Goal: Information Seeking & Learning: Learn about a topic

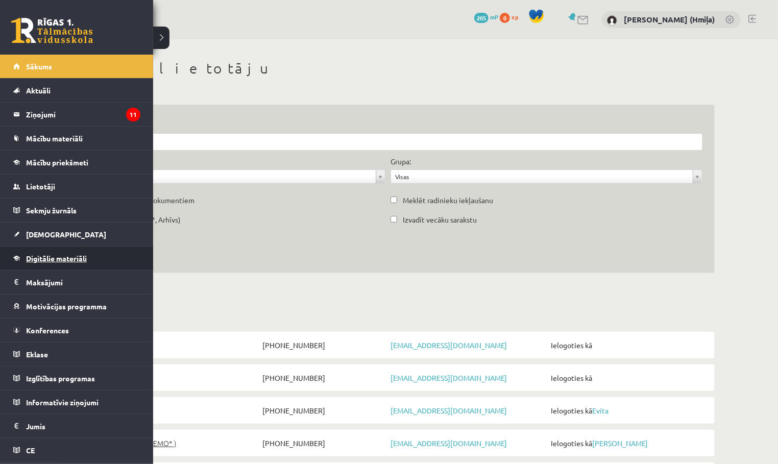
click at [38, 256] on span "Digitālie materiāli" at bounding box center [56, 258] width 61 height 9
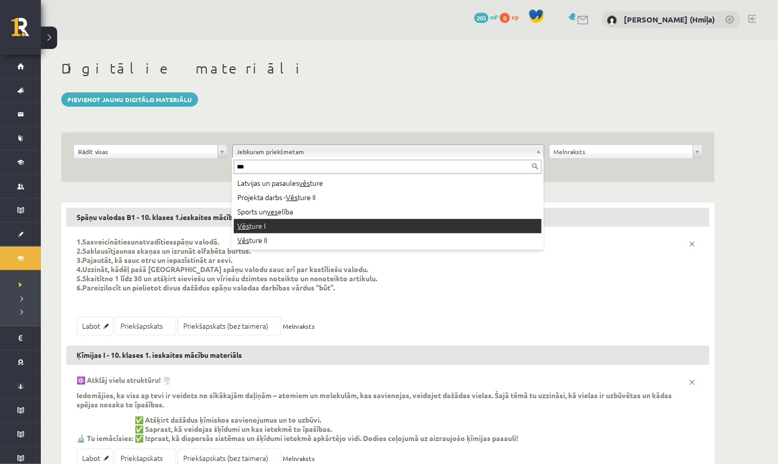
type input "***"
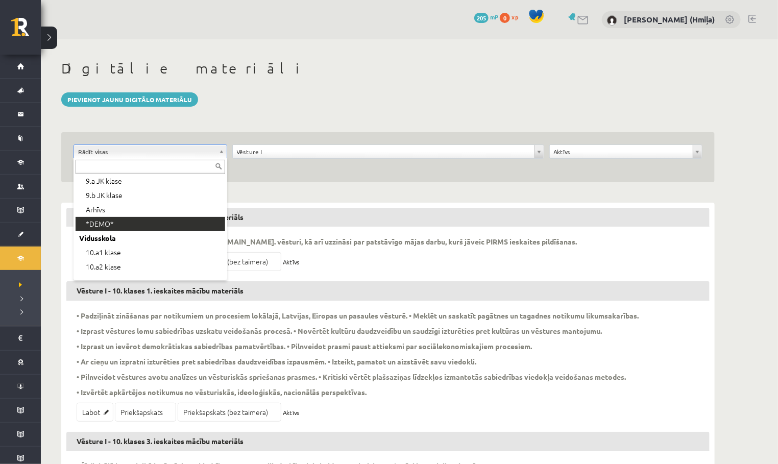
scroll to position [100, 0]
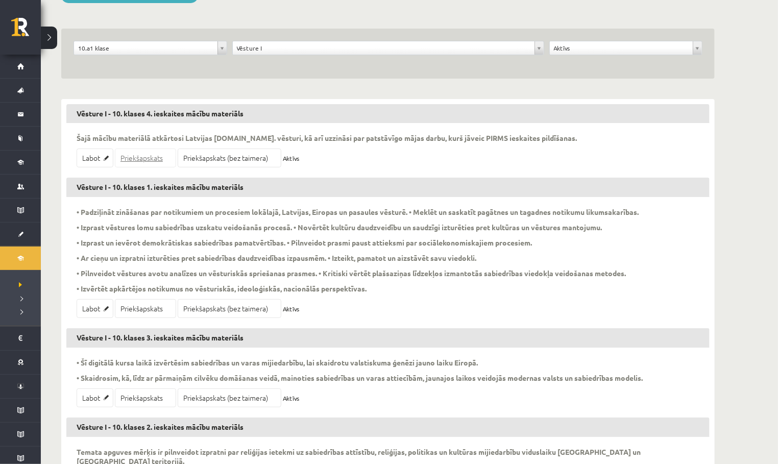
scroll to position [153, 0]
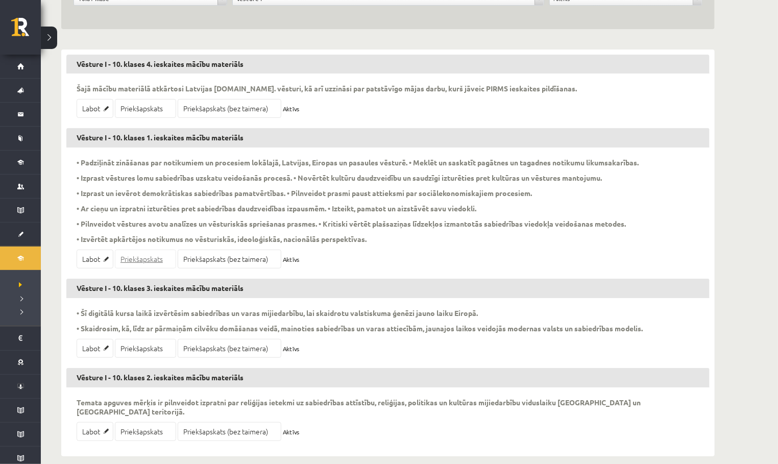
click at [135, 258] on link "Priekšapskats" at bounding box center [145, 259] width 61 height 19
click at [98, 256] on link "Labot" at bounding box center [95, 259] width 37 height 19
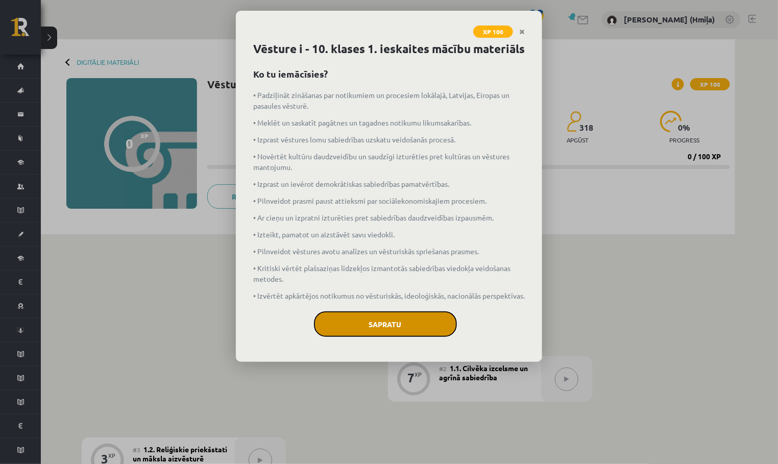
click at [416, 337] on button "Sapratu" at bounding box center [385, 324] width 143 height 26
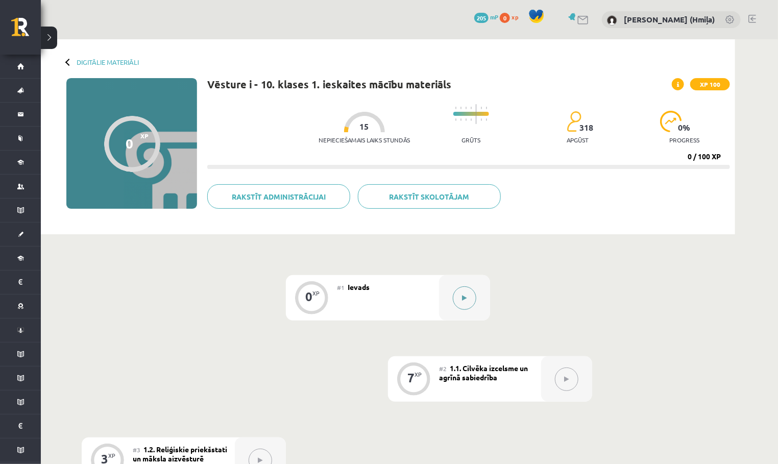
click at [464, 303] on button at bounding box center [464, 297] width 23 height 23
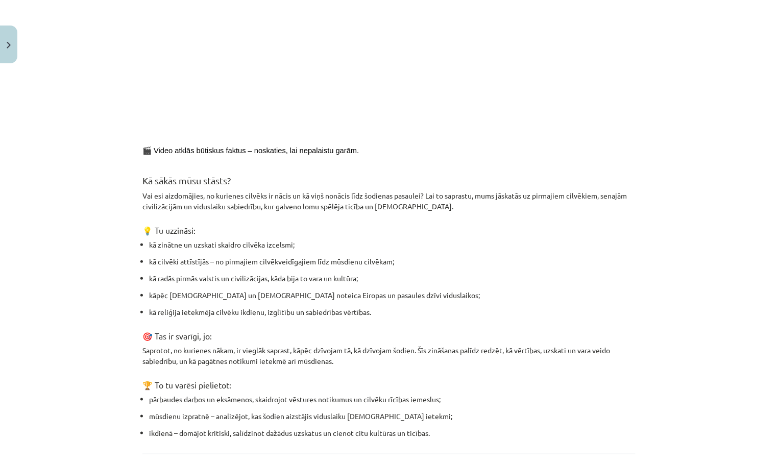
scroll to position [422, 0]
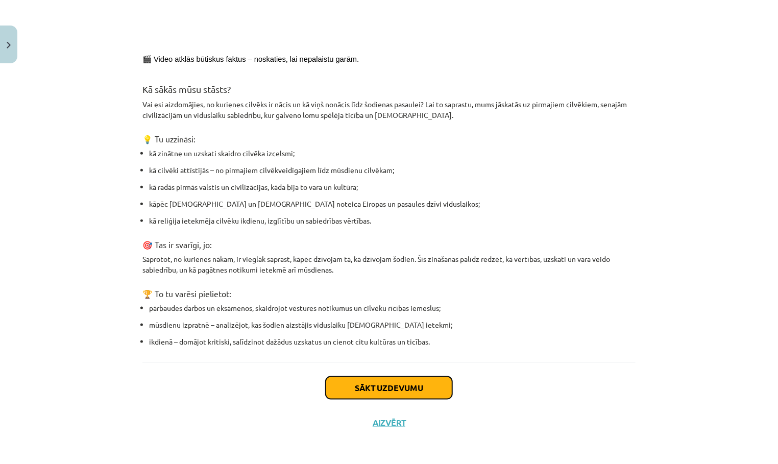
click at [397, 383] on button "Sākt uzdevumu" at bounding box center [389, 388] width 127 height 22
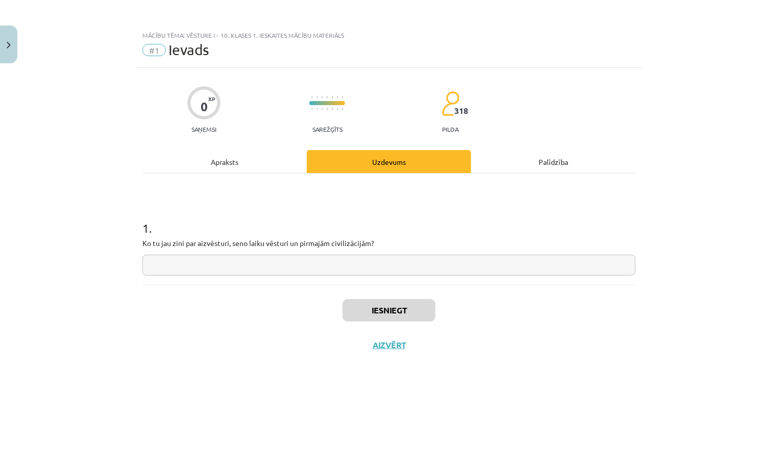
click at [385, 268] on input "text" at bounding box center [388, 265] width 493 height 21
type input "**"
click at [389, 305] on button "Iesniegt" at bounding box center [389, 310] width 93 height 22
click at [245, 167] on div "Apraksts" at bounding box center [224, 161] width 164 height 23
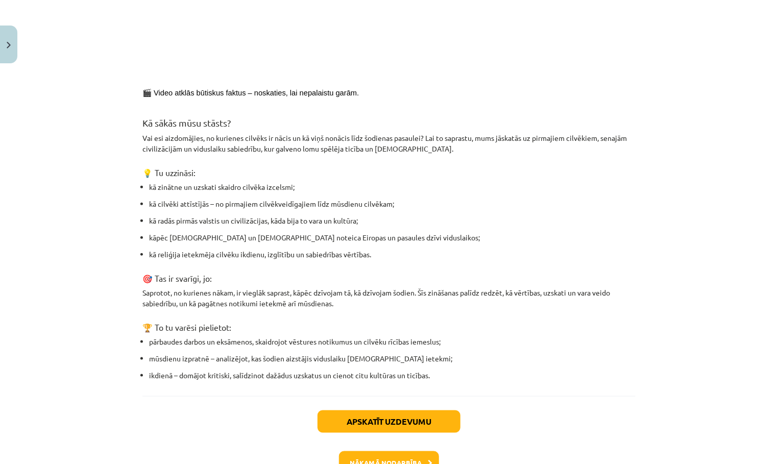
scroll to position [454, 0]
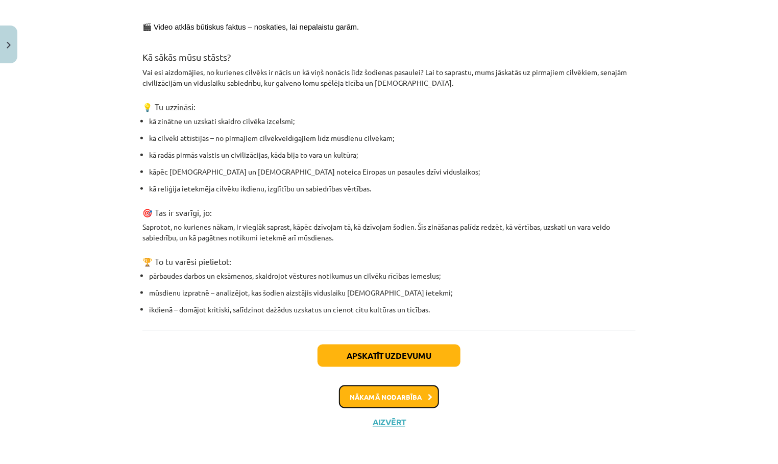
click at [376, 390] on button "Nākamā nodarbība" at bounding box center [389, 397] width 100 height 23
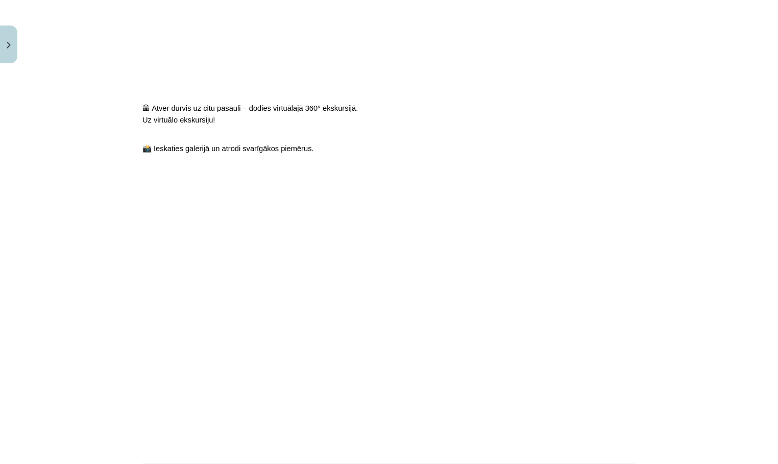
scroll to position [766, 0]
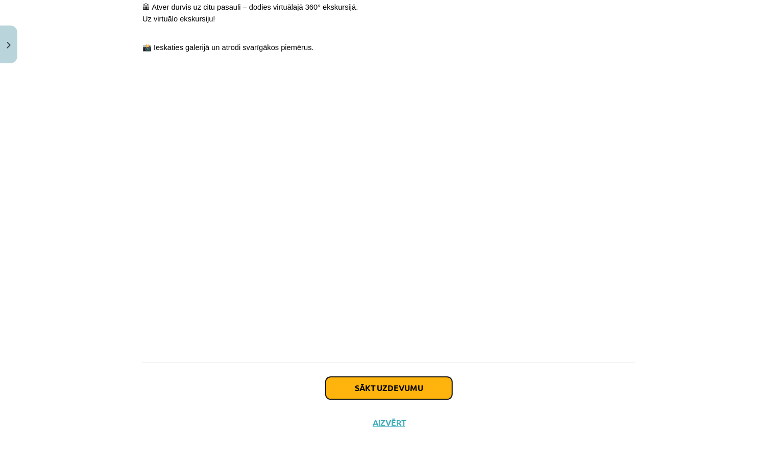
click at [399, 386] on button "Sākt uzdevumu" at bounding box center [389, 388] width 127 height 22
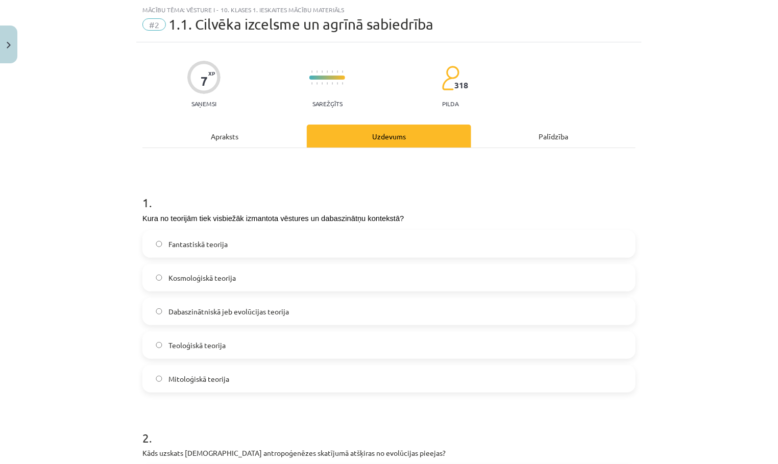
click at [401, 301] on label "Dabaszinātniskā jeb evolūcijas teorija" at bounding box center [388, 312] width 491 height 26
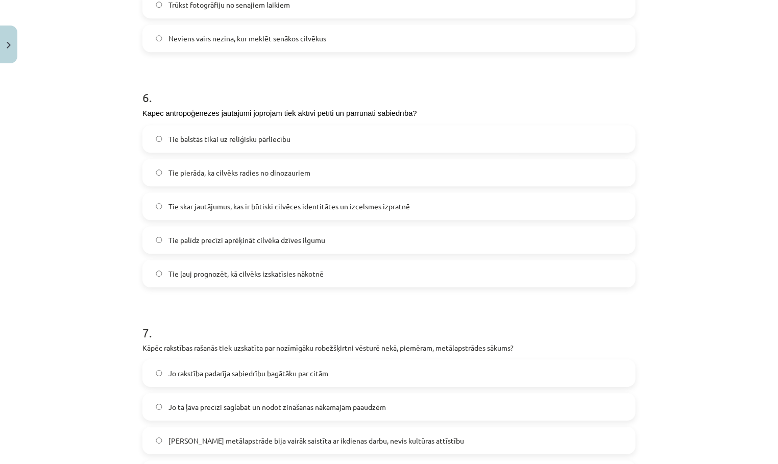
scroll to position [1480, 0]
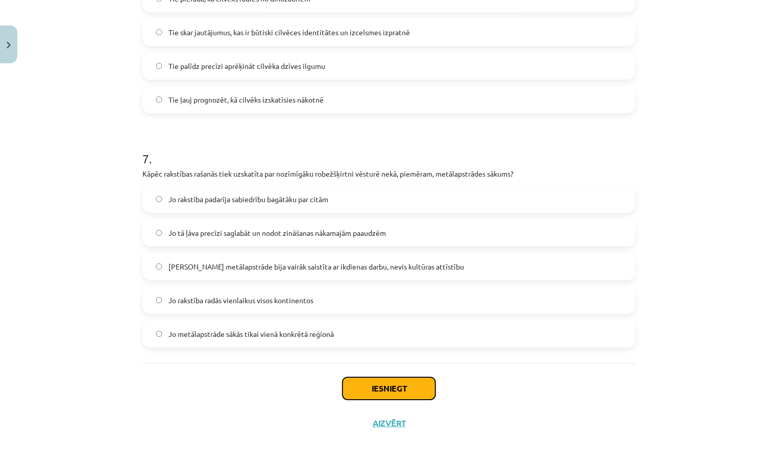
click at [386, 379] on button "Iesniegt" at bounding box center [389, 388] width 93 height 22
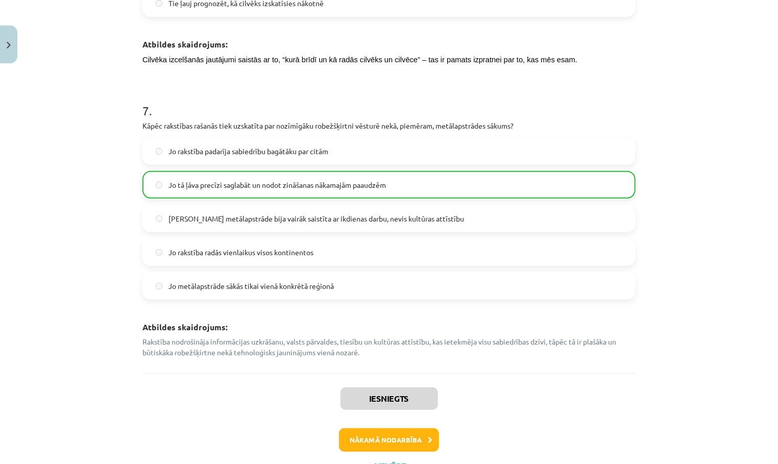
scroll to position [1859, 0]
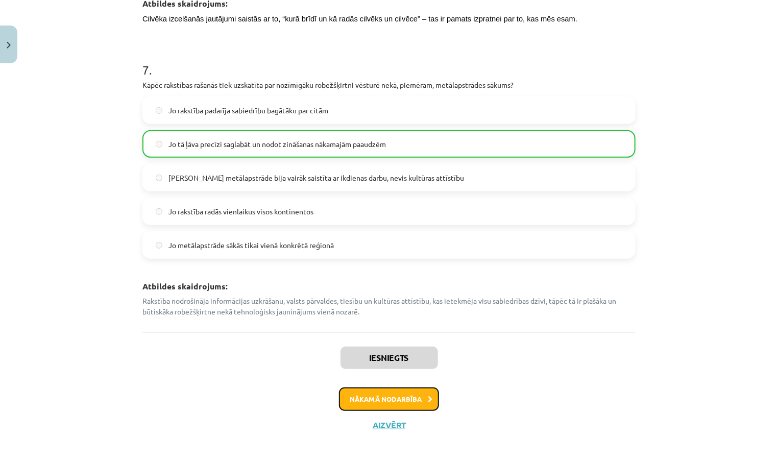
click at [383, 393] on button "Nākamā nodarbība" at bounding box center [389, 399] width 100 height 23
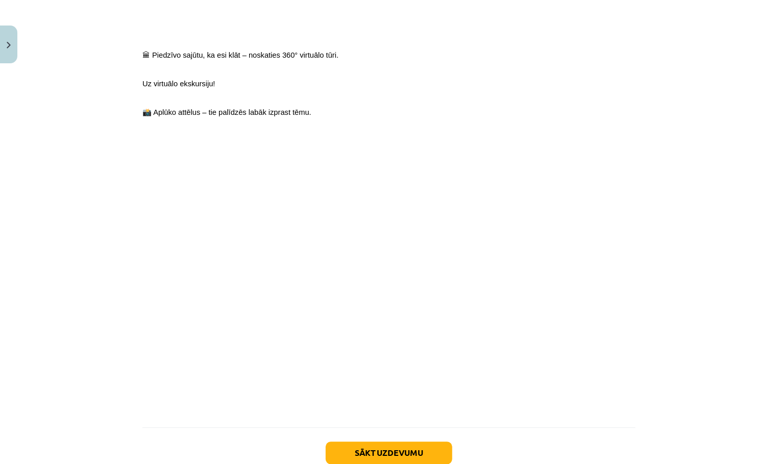
scroll to position [799, 0]
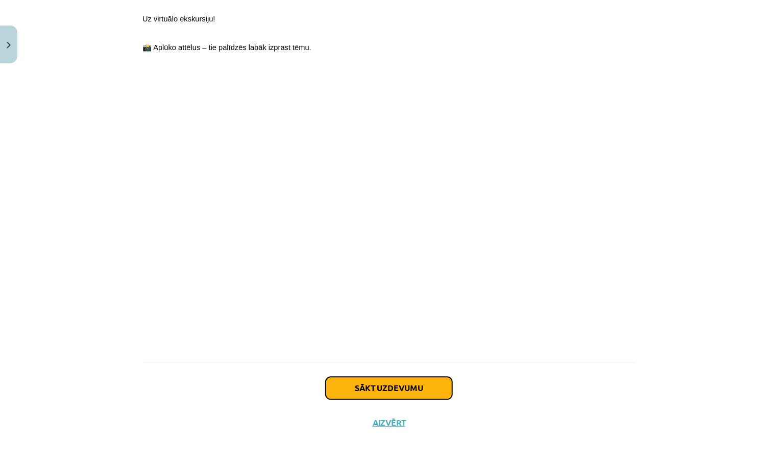
click at [398, 387] on button "Sākt uzdevumu" at bounding box center [389, 388] width 127 height 22
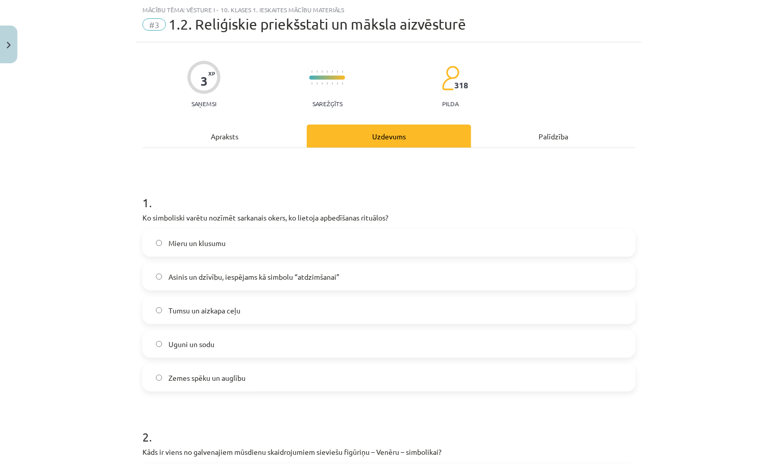
click at [398, 298] on label "Tumsu un aizkapa ceļu" at bounding box center [388, 311] width 491 height 26
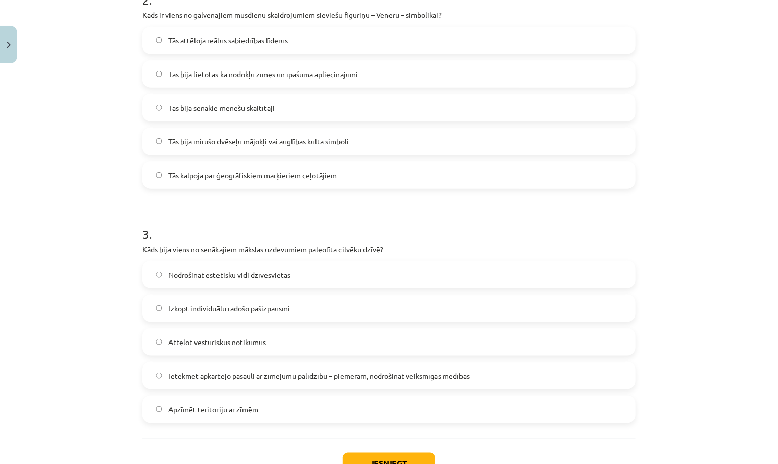
scroll to position [539, 0]
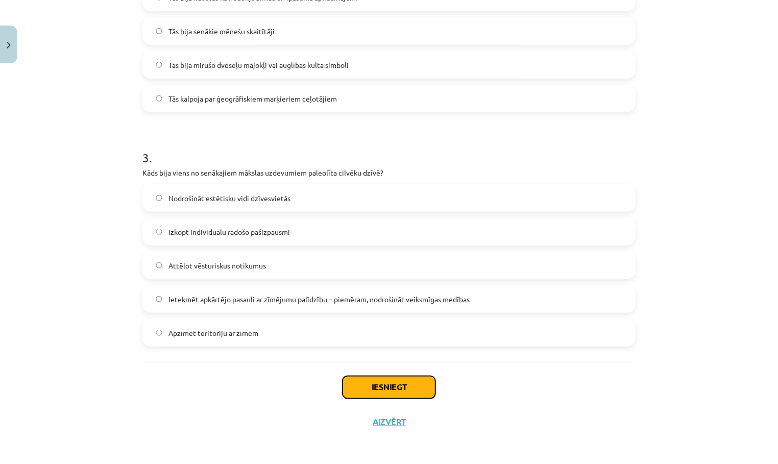
click at [392, 392] on button "Iesniegt" at bounding box center [389, 387] width 93 height 22
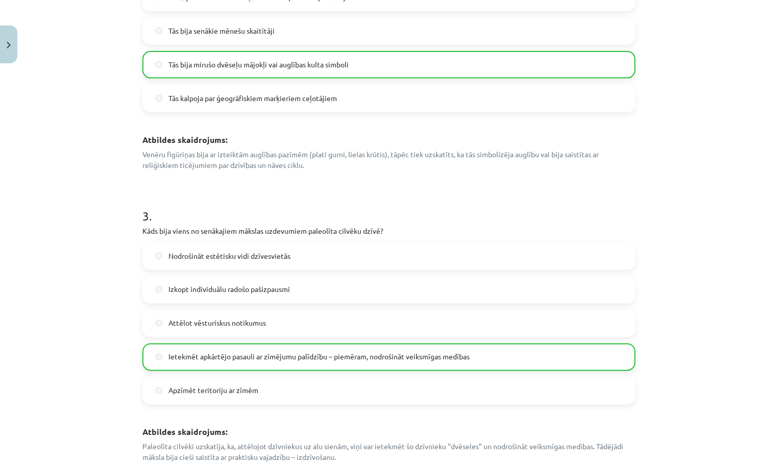
scroll to position [746, 0]
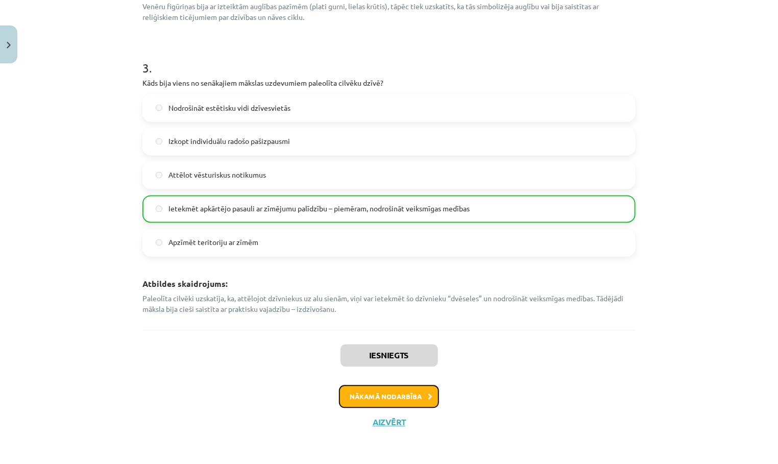
click at [392, 402] on button "Nākamā nodarbība" at bounding box center [389, 397] width 100 height 23
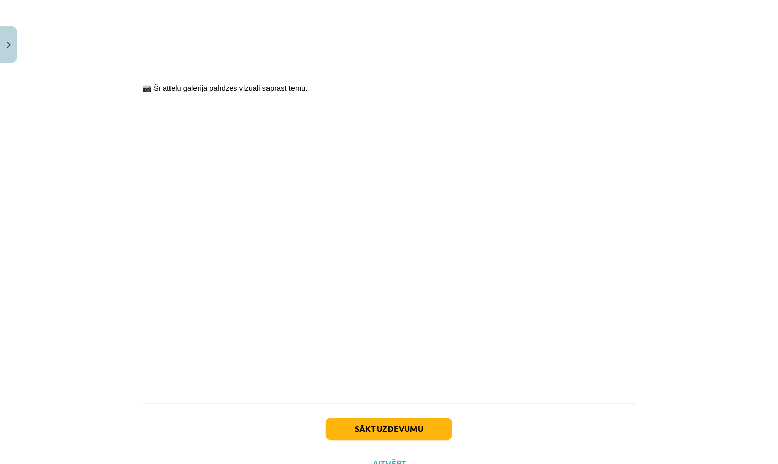
scroll to position [759, 0]
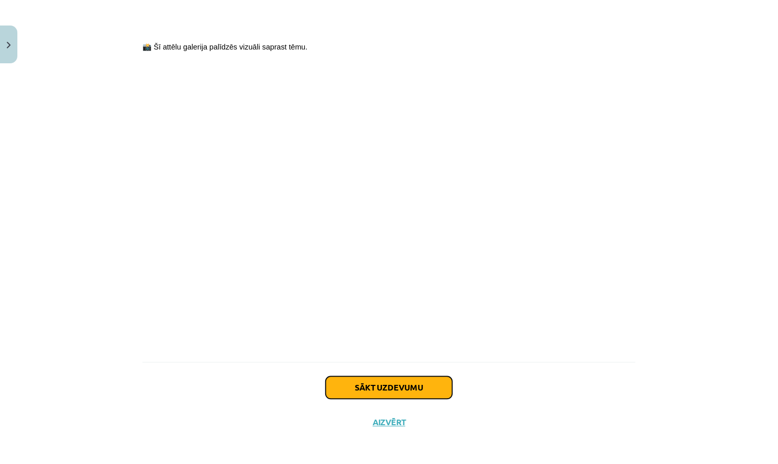
click at [424, 385] on button "Sākt uzdevumu" at bounding box center [389, 388] width 127 height 22
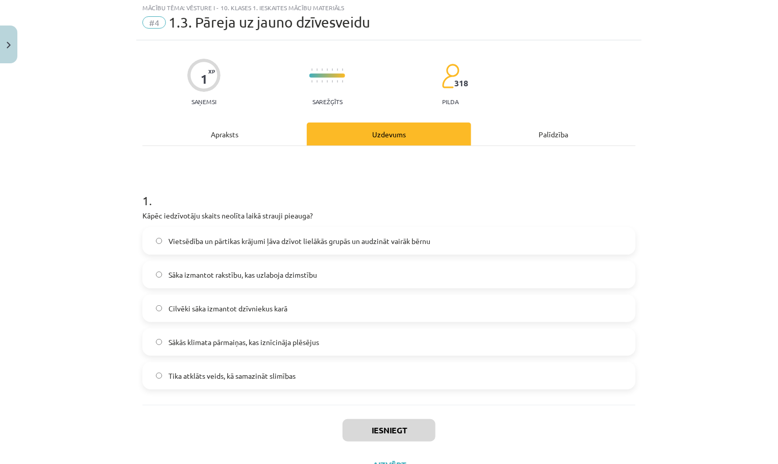
scroll to position [26, 0]
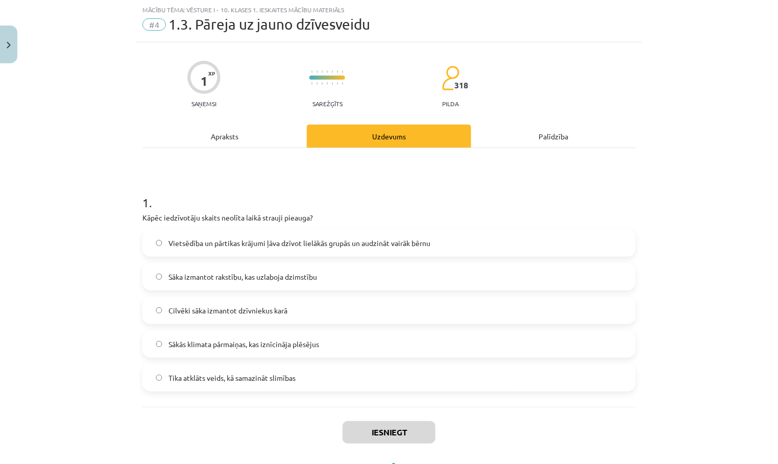
click at [394, 278] on label "Sāka izmantot rakstību, kas uzlaboja dzimstību" at bounding box center [388, 277] width 491 height 26
click at [406, 436] on button "Iesniegt" at bounding box center [389, 432] width 93 height 22
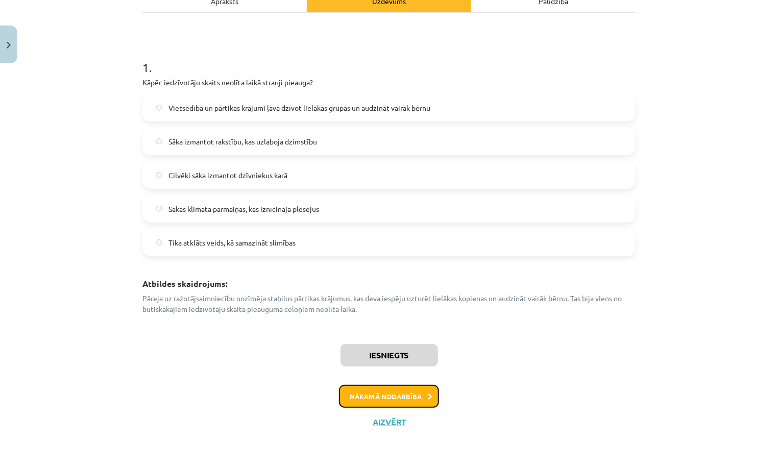
click at [409, 396] on button "Nākamā nodarbība" at bounding box center [389, 396] width 100 height 23
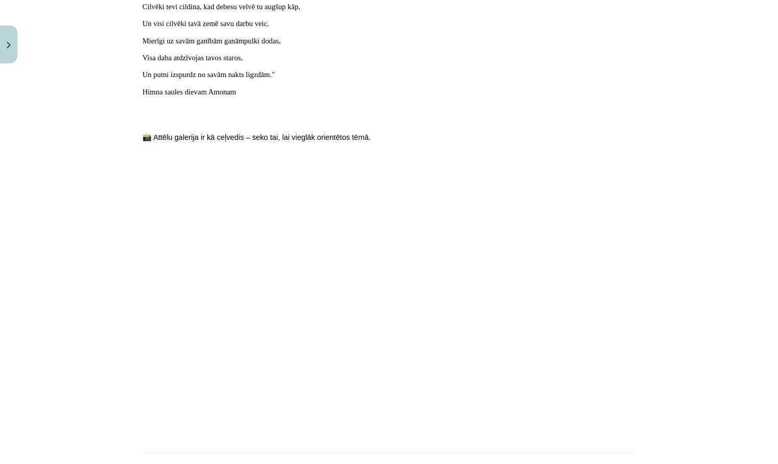
scroll to position [1079, 0]
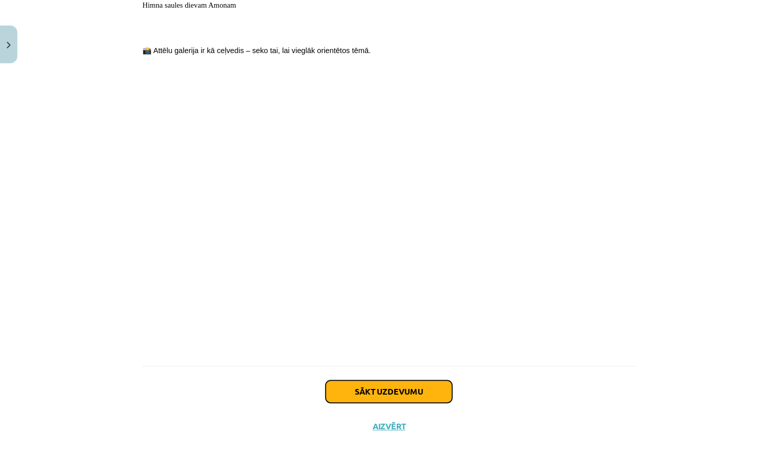
click at [400, 384] on button "Sākt uzdevumu" at bounding box center [389, 391] width 127 height 22
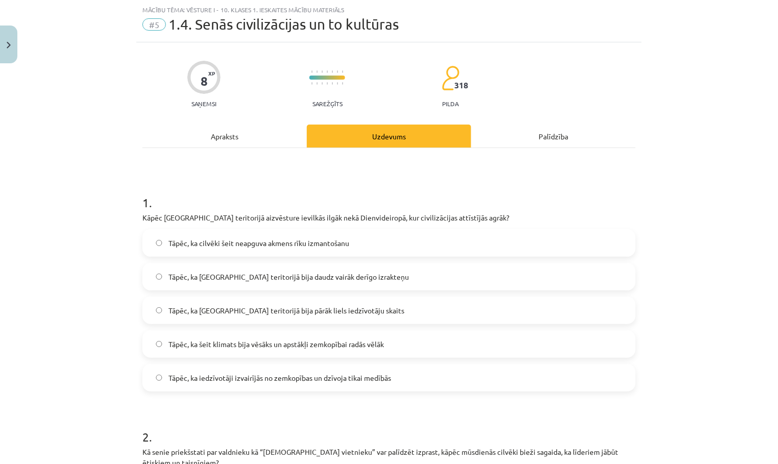
click at [415, 246] on label "Tāpēc, ka cilvēki šeit neapguva akmens rīku izmantošanu" at bounding box center [388, 243] width 491 height 26
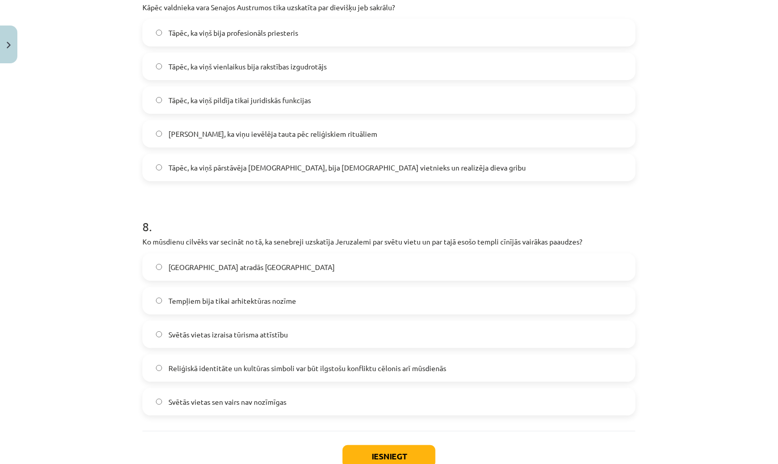
scroll to position [1722, 0]
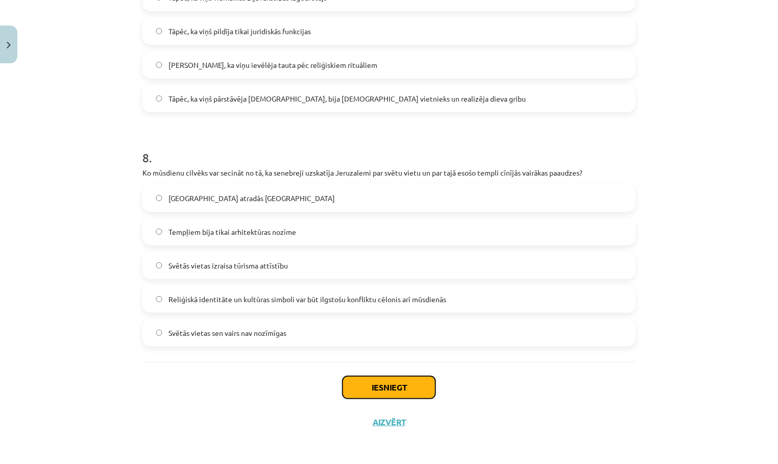
click at [396, 378] on button "Iesniegt" at bounding box center [389, 387] width 93 height 22
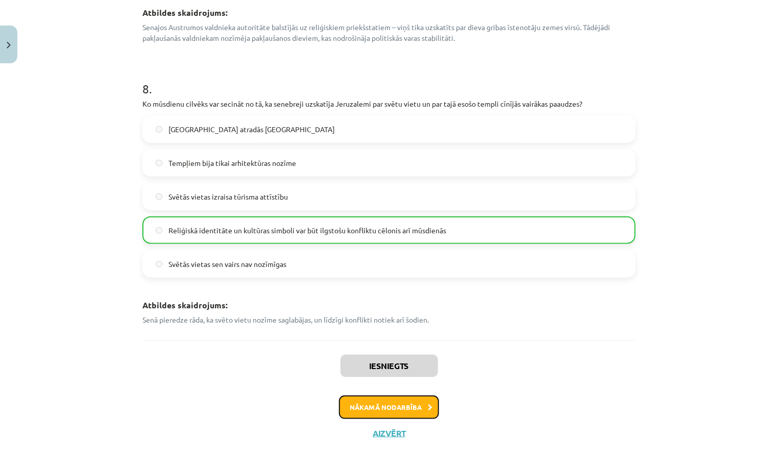
click at [400, 396] on button "Nākamā nodarbība" at bounding box center [389, 407] width 100 height 23
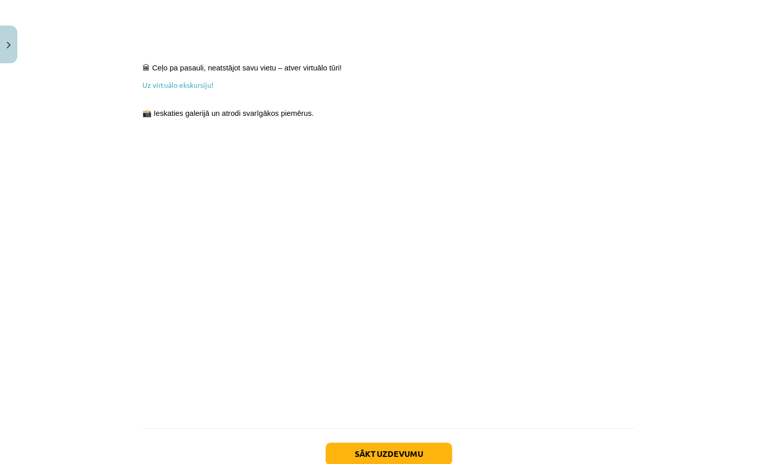
scroll to position [771, 0]
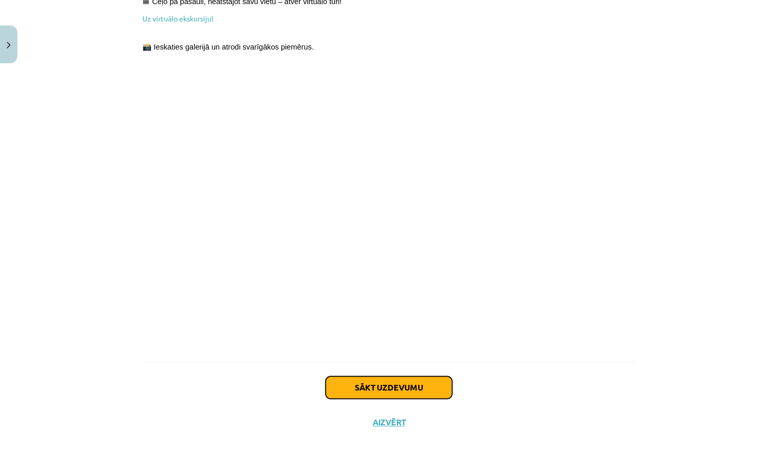
click at [433, 383] on button "Sākt uzdevumu" at bounding box center [389, 388] width 127 height 22
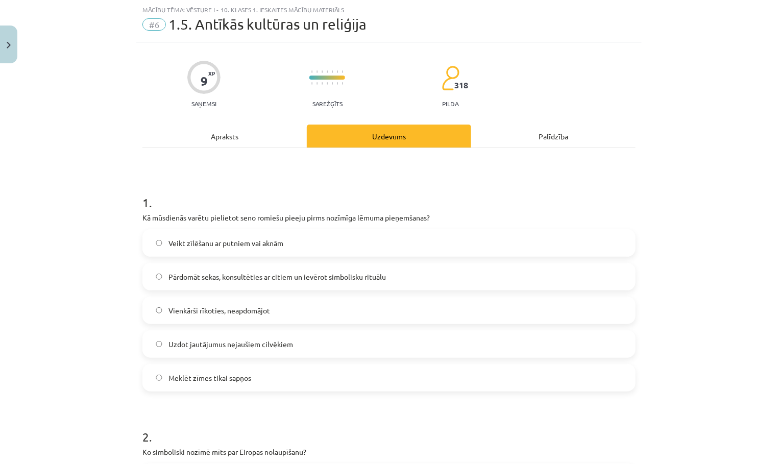
click at [414, 291] on div "Veikt zīlēšanu ar putniem vai aknām Pārdomāt sekas, konsultēties ar citiem un i…" at bounding box center [388, 310] width 493 height 162
click at [411, 277] on label "Pārdomāt sekas, konsultēties ar citiem un ievērot simbolisku rituālu" at bounding box center [388, 277] width 491 height 26
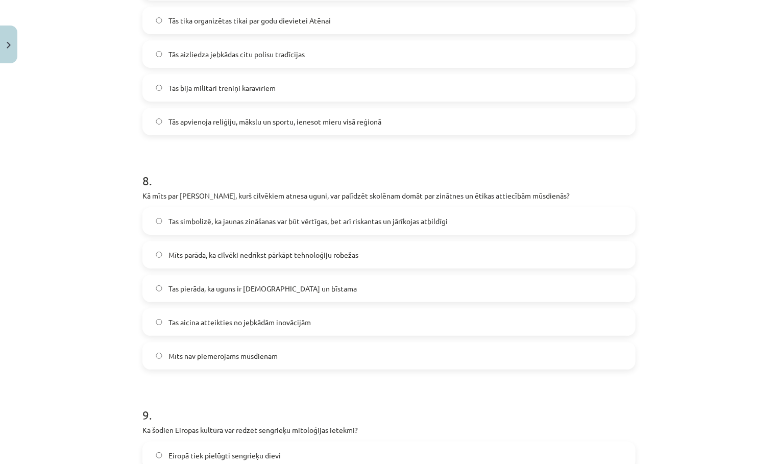
scroll to position [1956, 0]
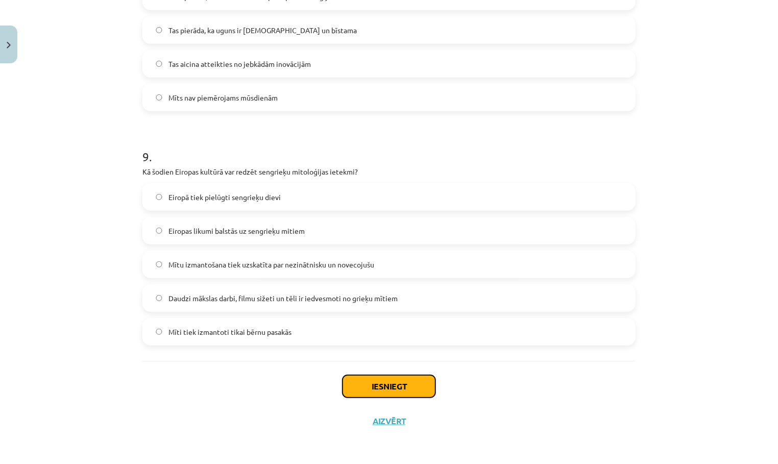
click at [393, 391] on button "Iesniegt" at bounding box center [389, 386] width 93 height 22
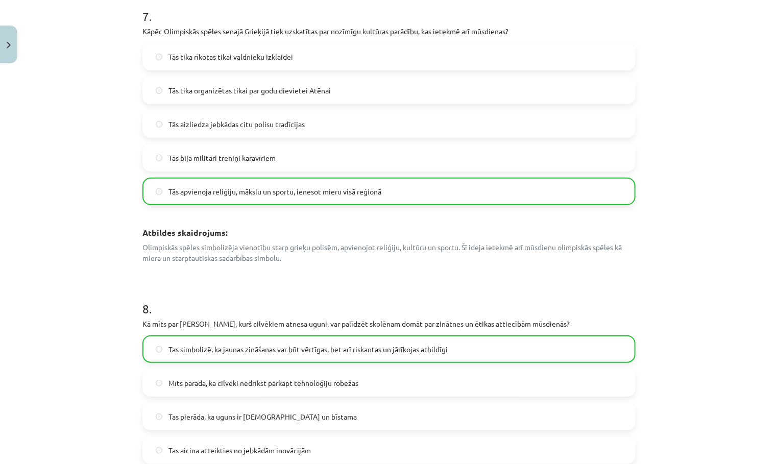
scroll to position [2353, 0]
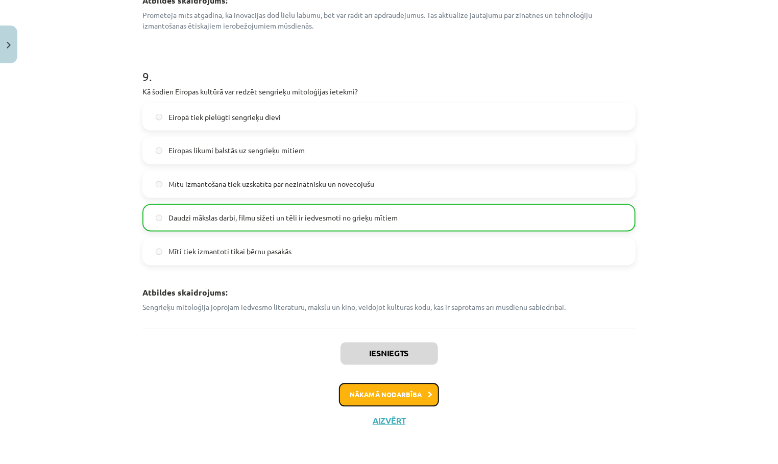
click at [379, 391] on button "Nākamā nodarbība" at bounding box center [389, 394] width 100 height 23
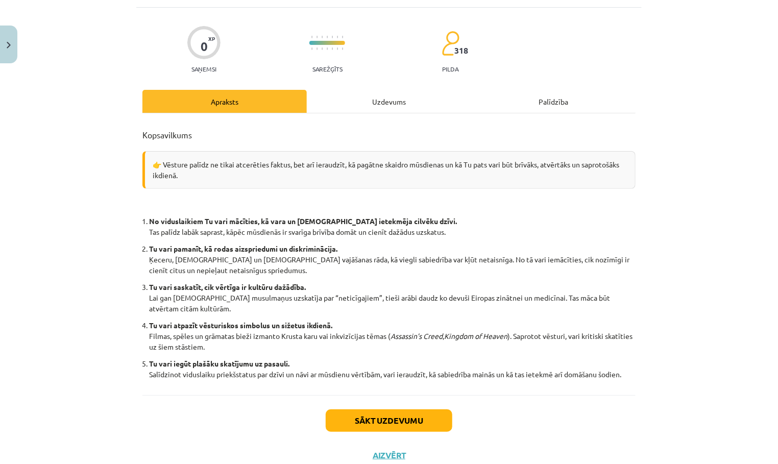
scroll to position [93, 0]
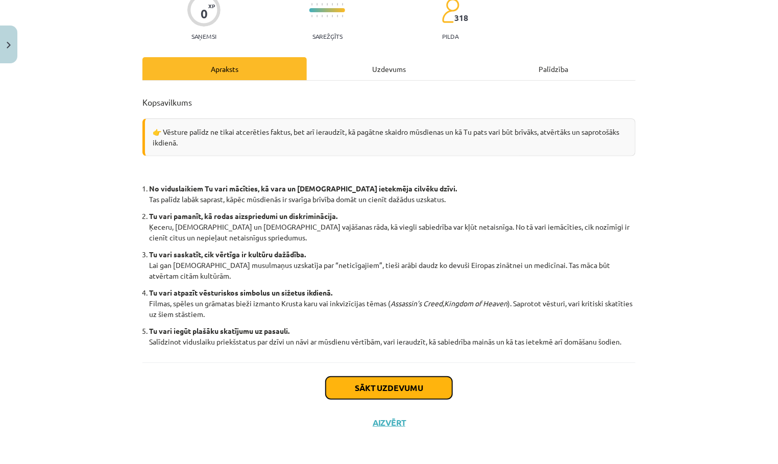
click at [383, 382] on button "Sākt uzdevumu" at bounding box center [389, 388] width 127 height 22
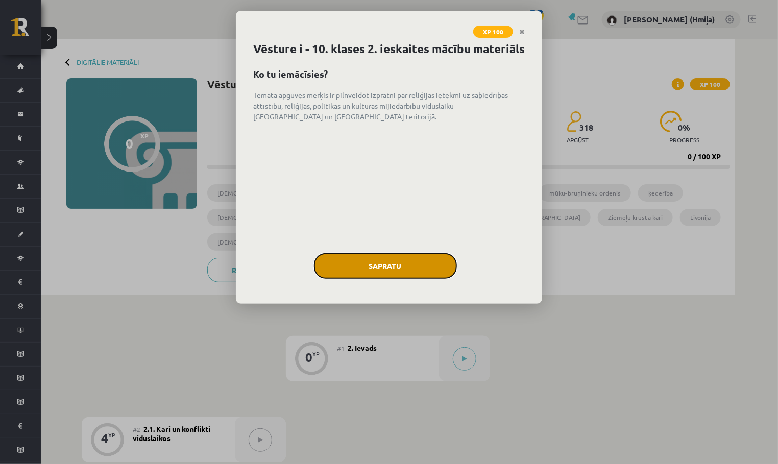
click at [378, 278] on button "Sapratu" at bounding box center [385, 266] width 143 height 26
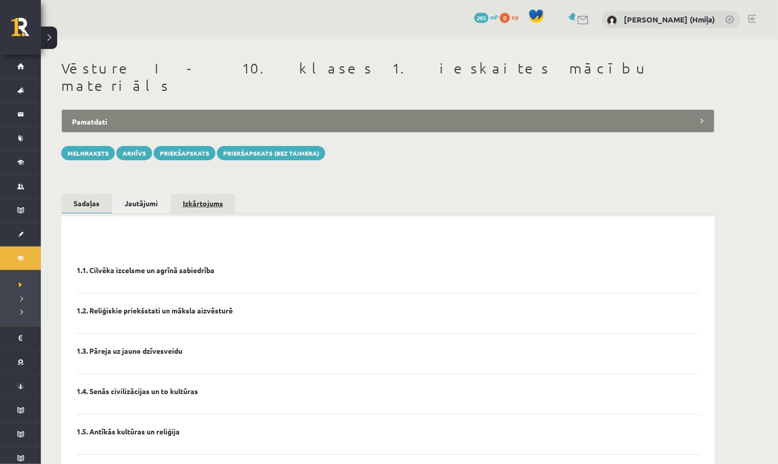
click at [211, 194] on link "Izkārtojums" at bounding box center [203, 203] width 65 height 19
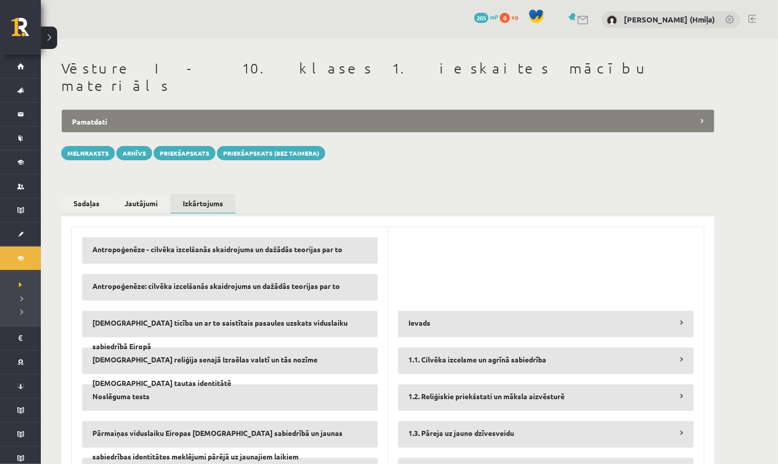
scroll to position [117, 0]
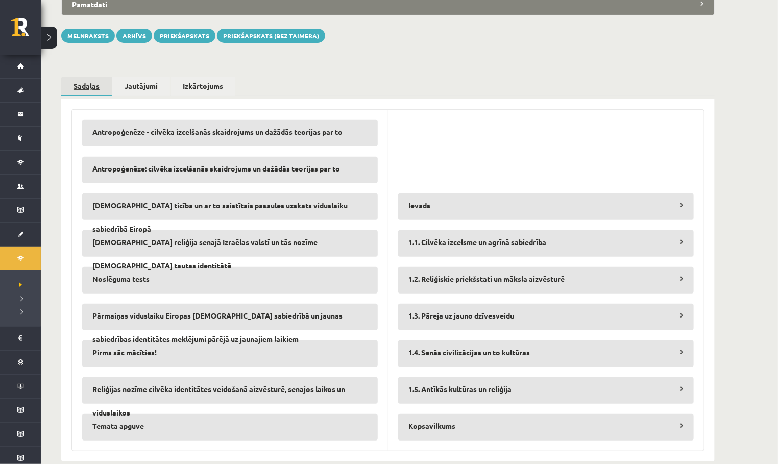
click at [91, 77] on link "Sadaļas" at bounding box center [86, 87] width 51 height 20
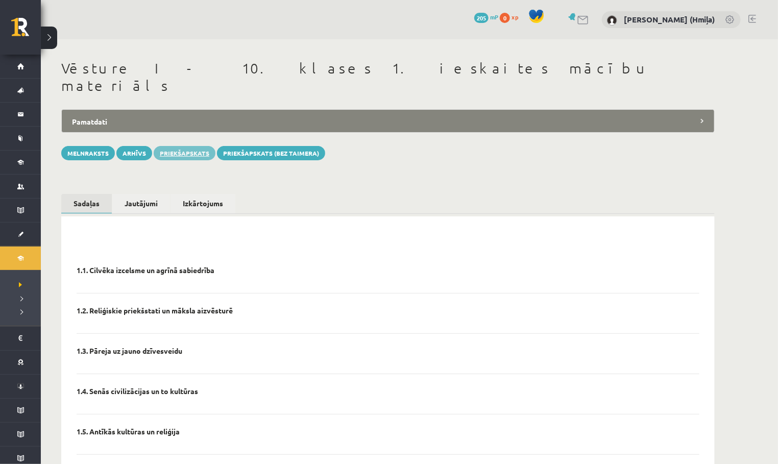
click at [181, 146] on link "Priekšapskats" at bounding box center [185, 153] width 62 height 14
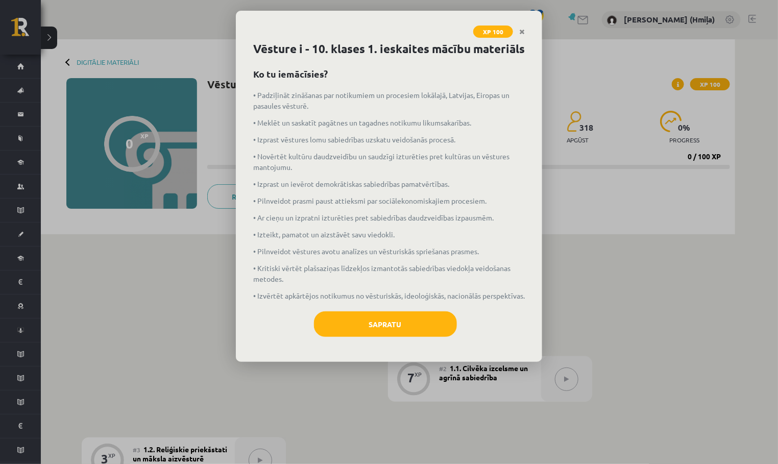
click at [422, 331] on div "Vēsture i - 10. klases 1. ieskaites mācību materiāls Ko tu iemācīsies? • Padziļ…" at bounding box center [389, 201] width 306 height 322
click at [421, 337] on button "Sapratu" at bounding box center [385, 324] width 143 height 26
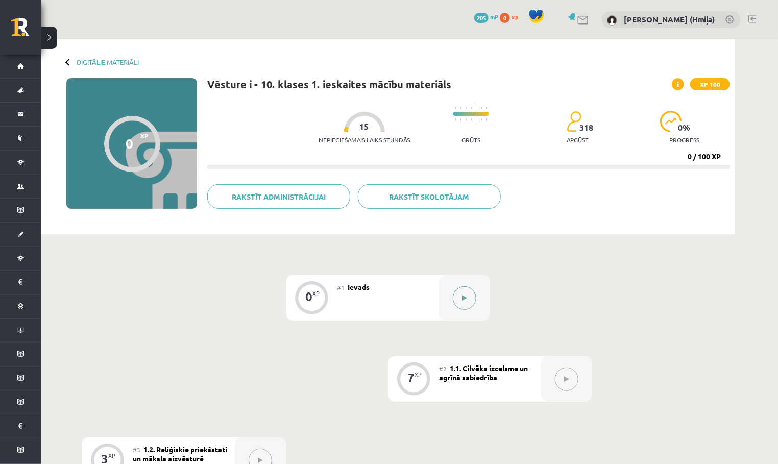
click at [469, 291] on button at bounding box center [464, 297] width 23 height 23
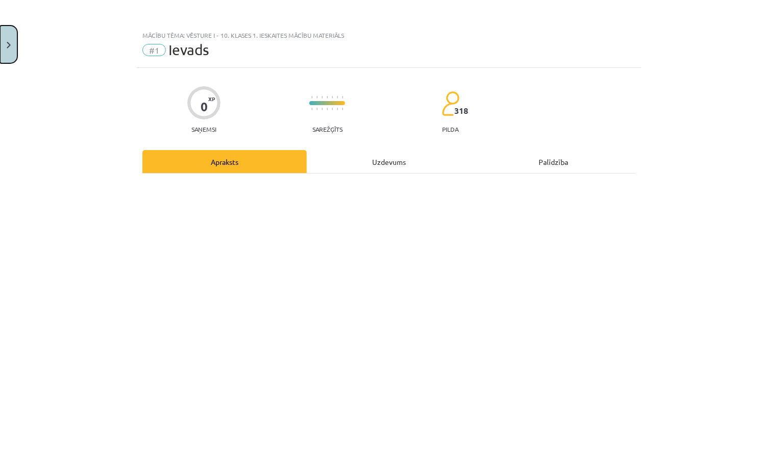
click at [13, 35] on button "Close" at bounding box center [8, 45] width 17 height 38
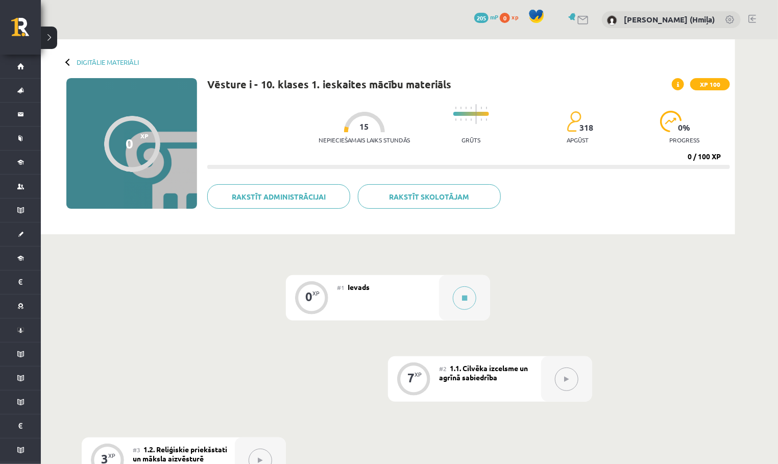
click at [478, 218] on div "Vēsture i - 10. klases 1. ieskaites mācību materiāls XP 100 Nepieciešamais laik…" at bounding box center [468, 153] width 523 height 151
click at [467, 293] on button at bounding box center [464, 297] width 23 height 23
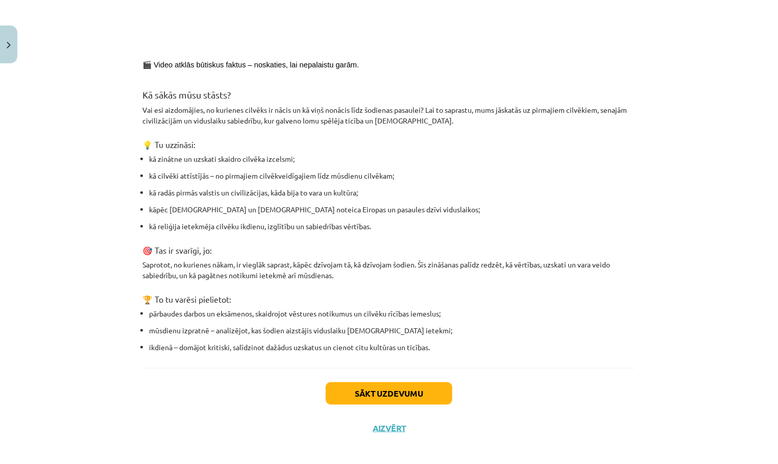
scroll to position [422, 0]
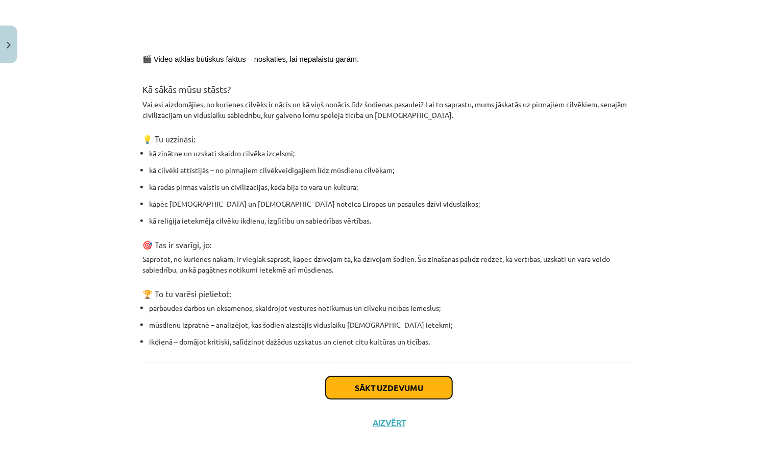
click at [362, 380] on button "Sākt uzdevumu" at bounding box center [389, 388] width 127 height 22
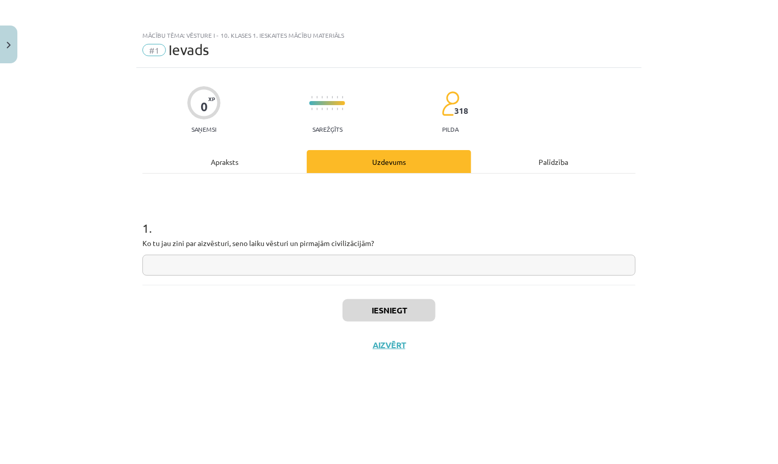
click at [358, 263] on input "text" at bounding box center [388, 265] width 493 height 21
type input "***"
click at [411, 308] on button "Iesniegt" at bounding box center [389, 310] width 93 height 22
click at [406, 351] on button "Nākamā nodarbība" at bounding box center [389, 351] width 100 height 23
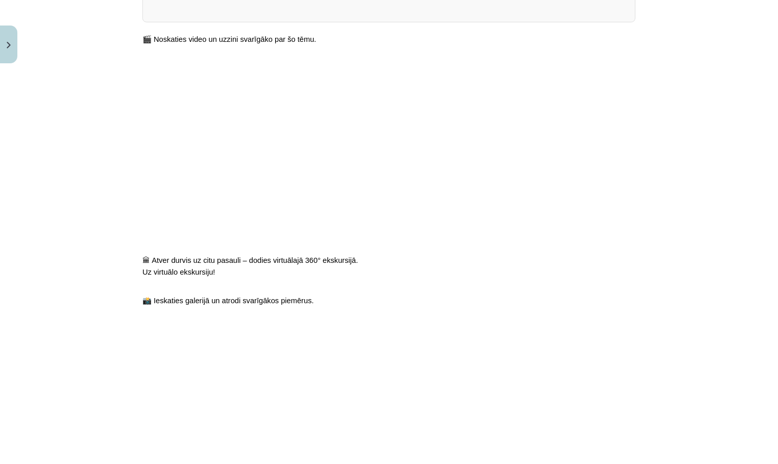
scroll to position [350, 0]
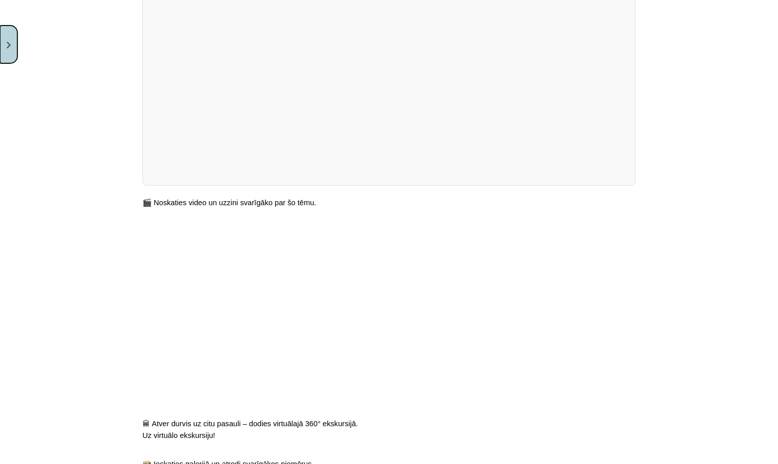
click at [15, 52] on button "Close" at bounding box center [8, 45] width 17 height 38
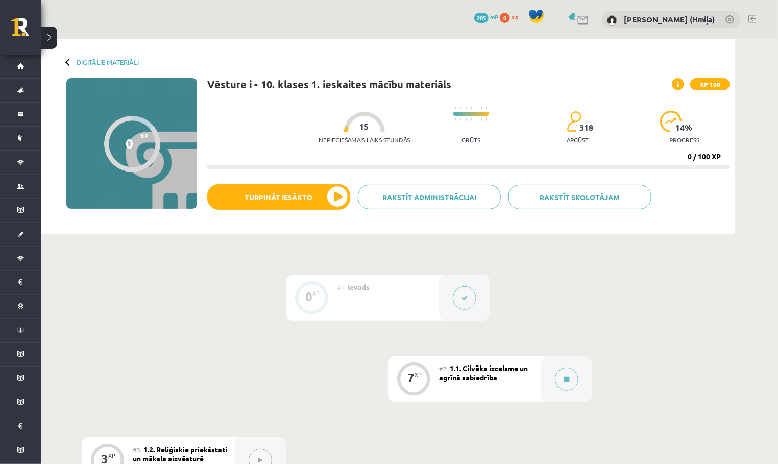
click at [468, 298] on button at bounding box center [464, 297] width 23 height 23
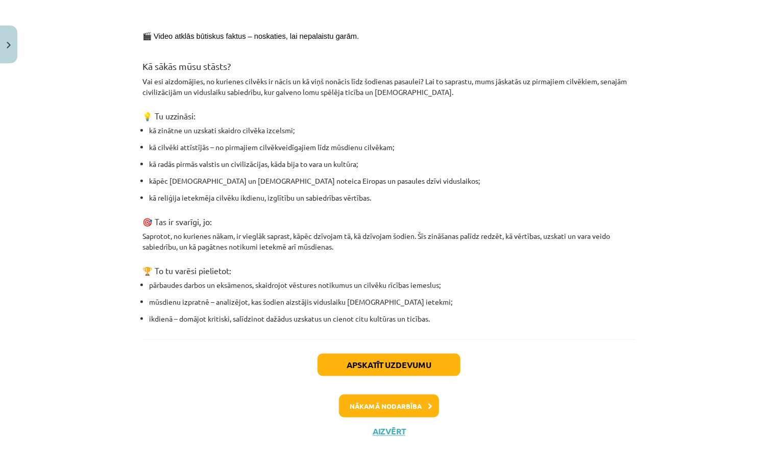
scroll to position [454, 0]
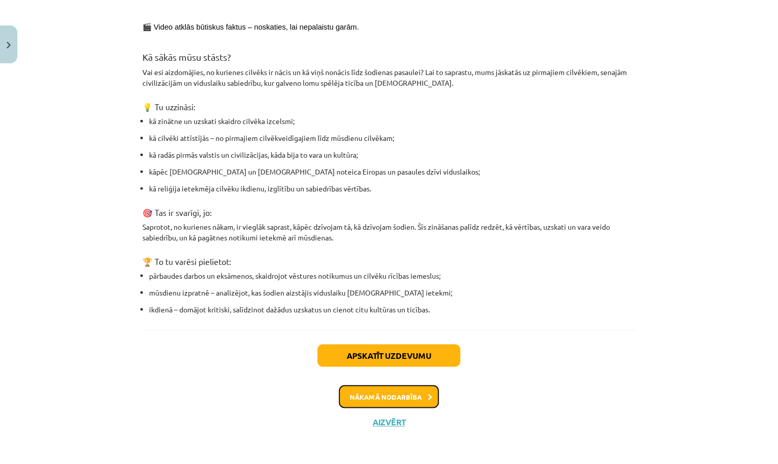
click at [410, 395] on button "Nākamā nodarbība" at bounding box center [389, 397] width 100 height 23
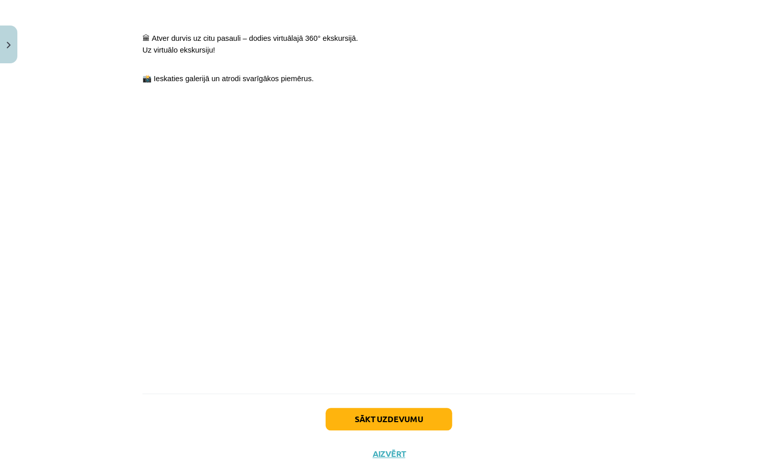
scroll to position [766, 0]
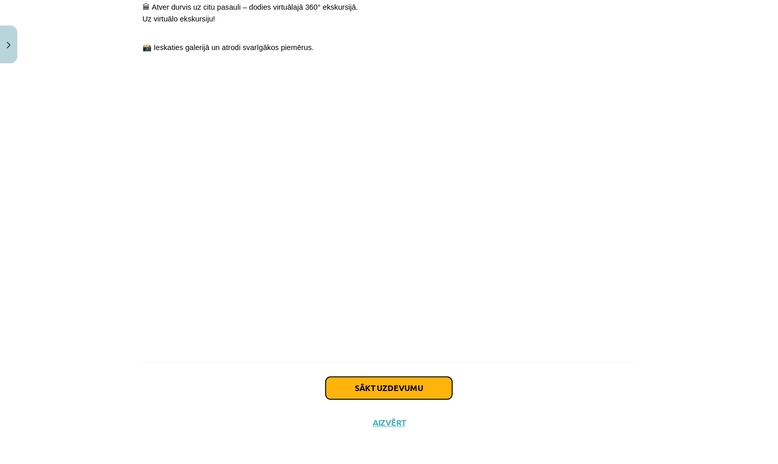
click at [385, 378] on button "Sākt uzdevumu" at bounding box center [389, 388] width 127 height 22
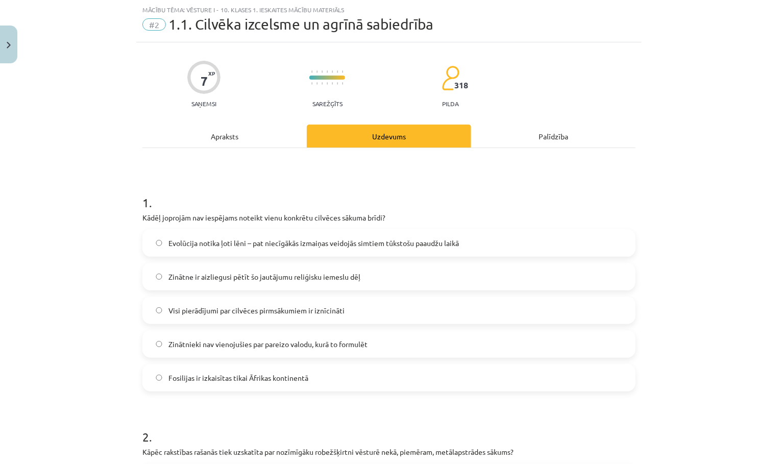
click at [362, 280] on label "Zinātne ir aizliegusi pētīt šo jautājumu reliģisku iemeslu dēļ" at bounding box center [388, 277] width 491 height 26
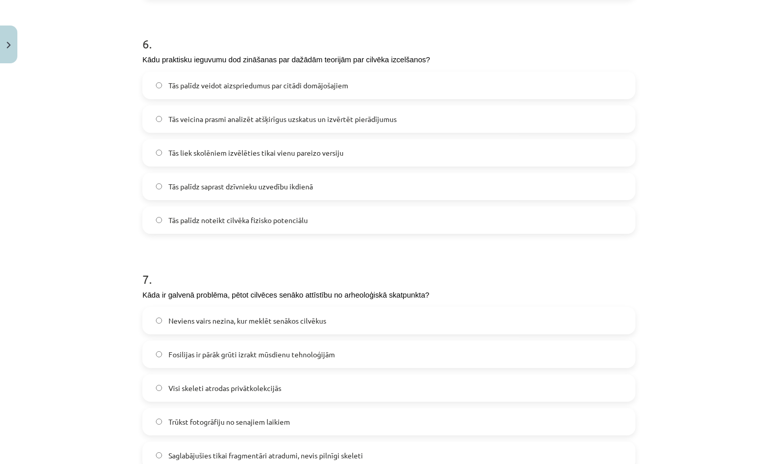
scroll to position [1480, 0]
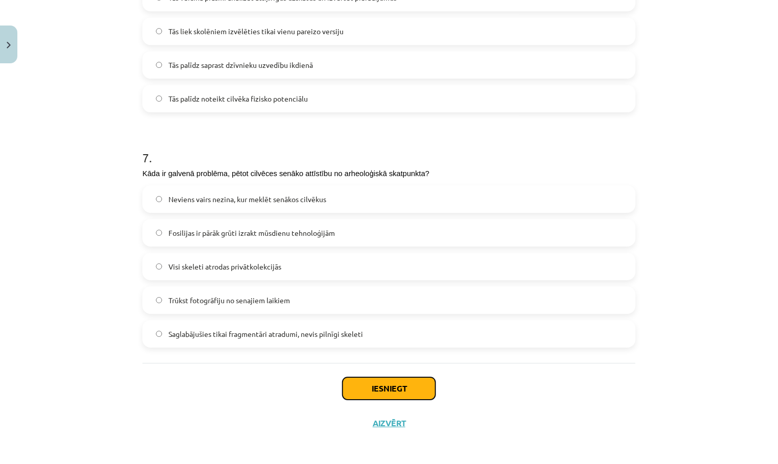
click at [388, 389] on button "Iesniegt" at bounding box center [389, 388] width 93 height 22
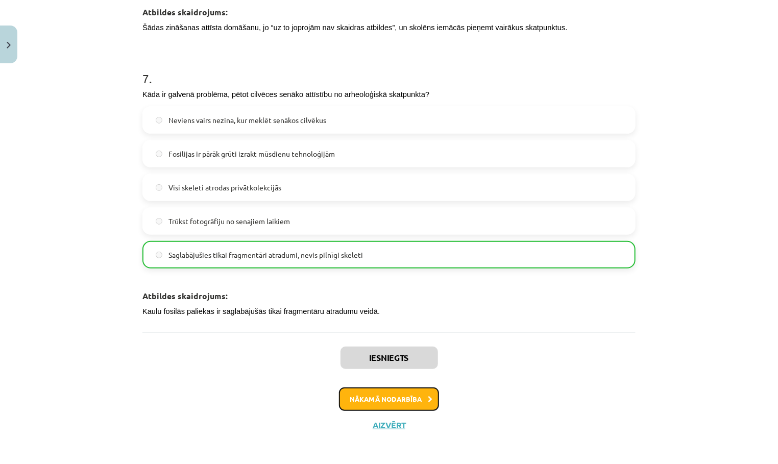
click at [414, 401] on button "Nākamā nodarbība" at bounding box center [389, 399] width 100 height 23
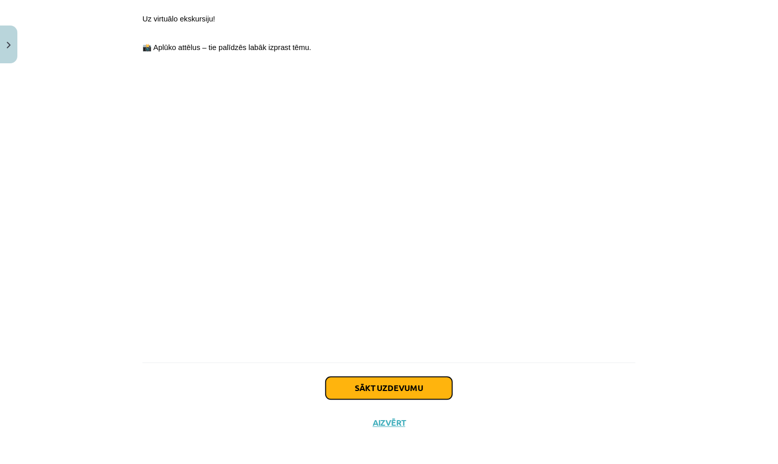
click at [405, 377] on button "Sākt uzdevumu" at bounding box center [389, 388] width 127 height 22
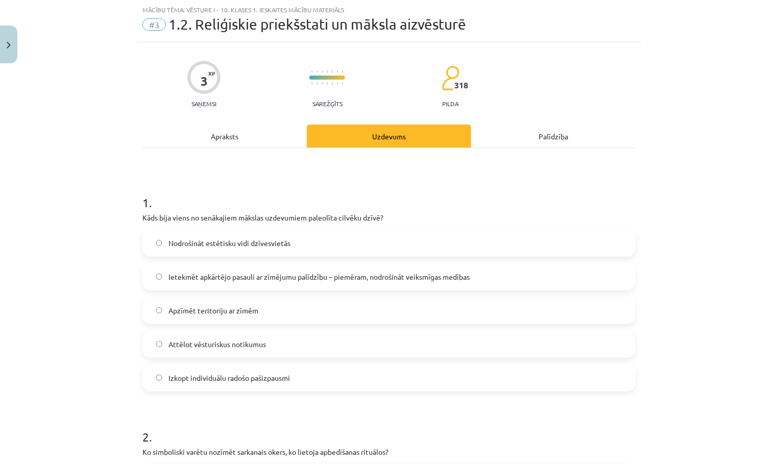
click at [388, 287] on label "Ietekmēt apkārtējo pasauli ar zīmējumu palīdzību – piemēram, nodrošināt veiksmī…" at bounding box center [388, 277] width 491 height 26
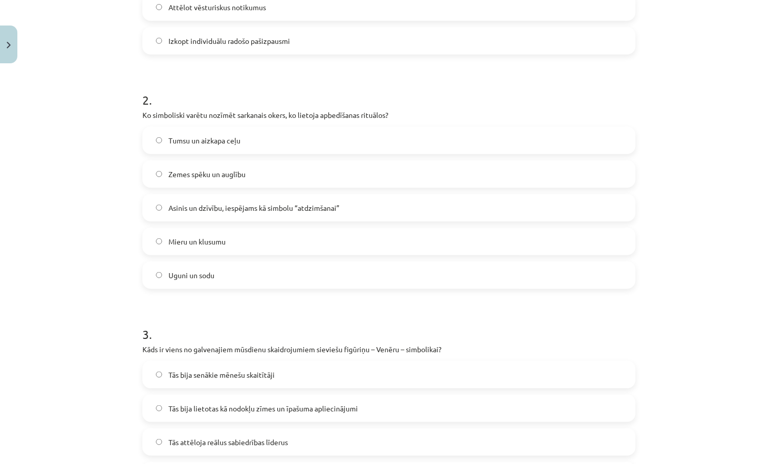
scroll to position [539, 0]
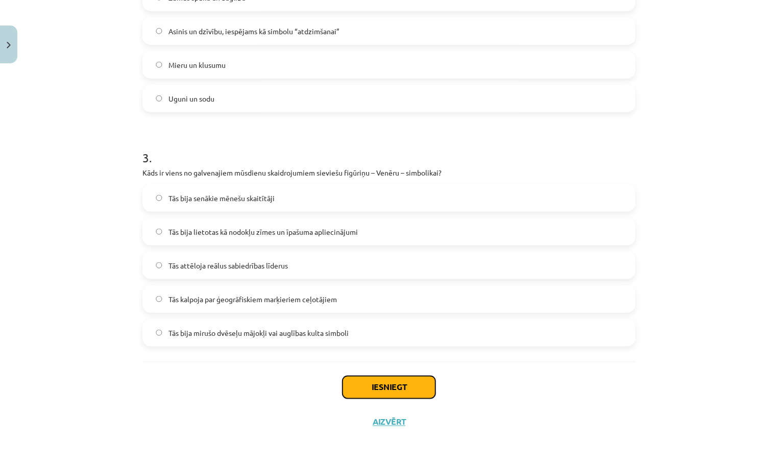
click at [383, 376] on button "Iesniegt" at bounding box center [389, 387] width 93 height 22
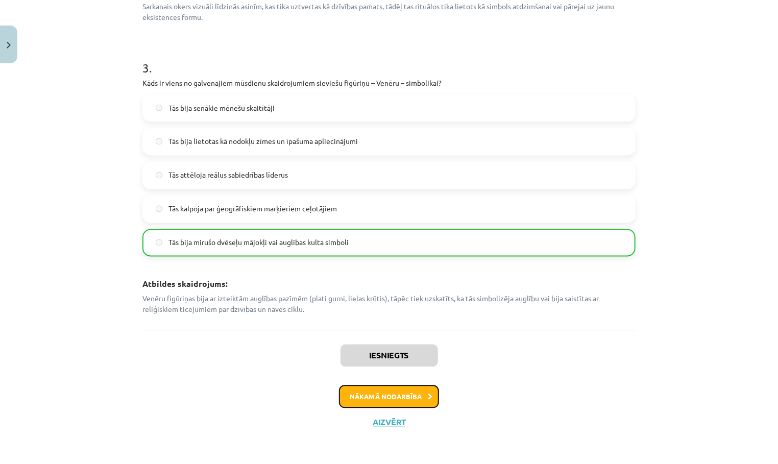
click at [405, 398] on button "Nākamā nodarbība" at bounding box center [389, 397] width 100 height 23
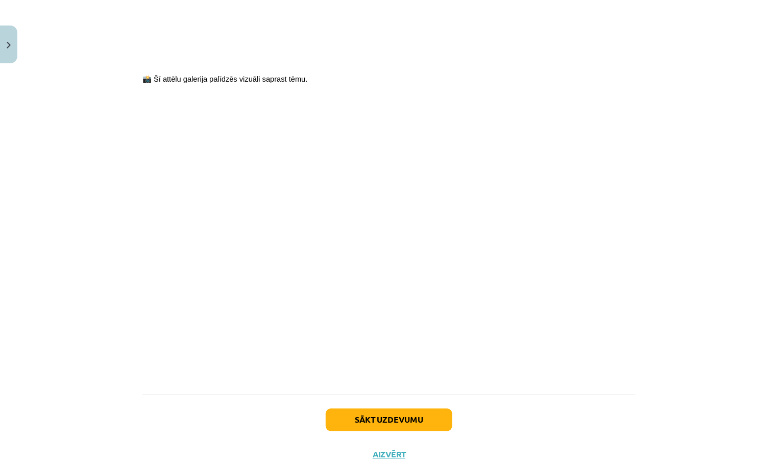
scroll to position [759, 0]
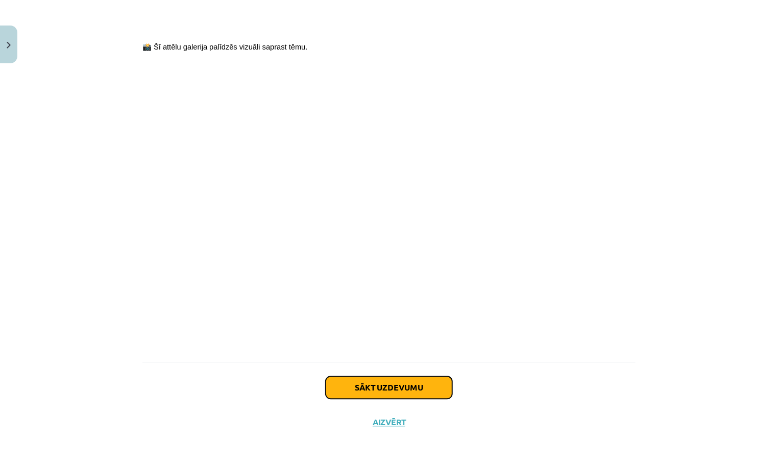
click at [404, 386] on button "Sākt uzdevumu" at bounding box center [389, 388] width 127 height 22
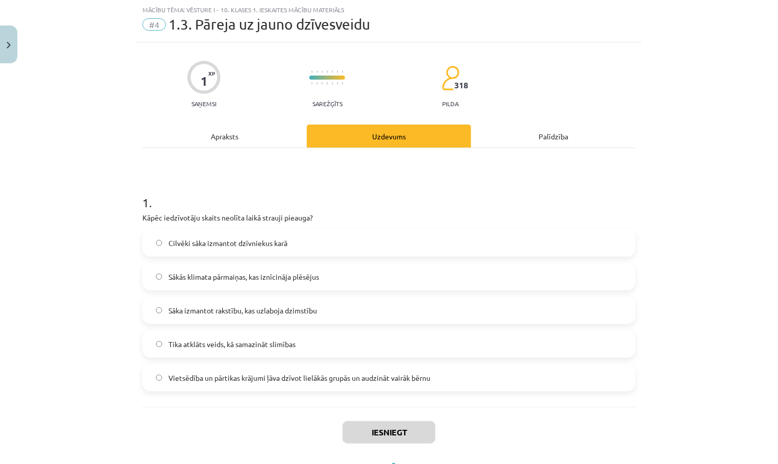
click at [406, 272] on label "Sākās klimata pārmaiņas, kas iznīcināja plēsējus" at bounding box center [388, 277] width 491 height 26
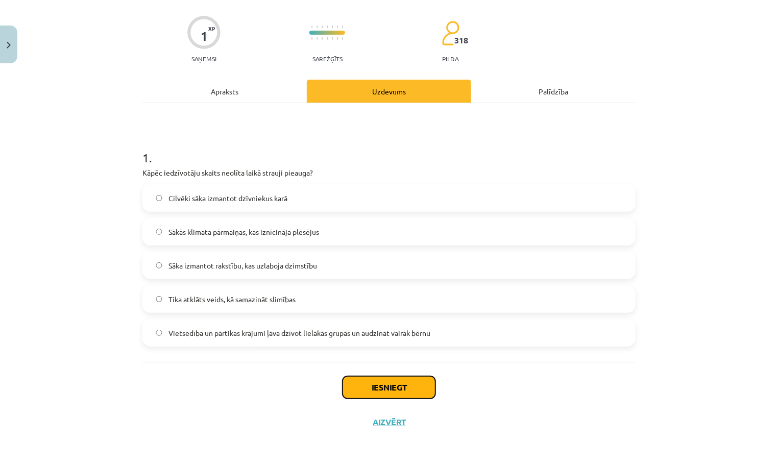
click at [380, 383] on button "Iesniegt" at bounding box center [389, 387] width 93 height 22
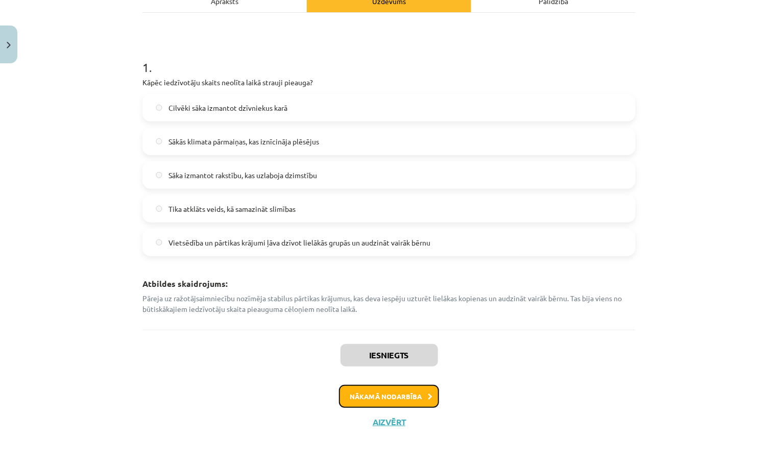
click at [405, 393] on button "Nākamā nodarbība" at bounding box center [389, 396] width 100 height 23
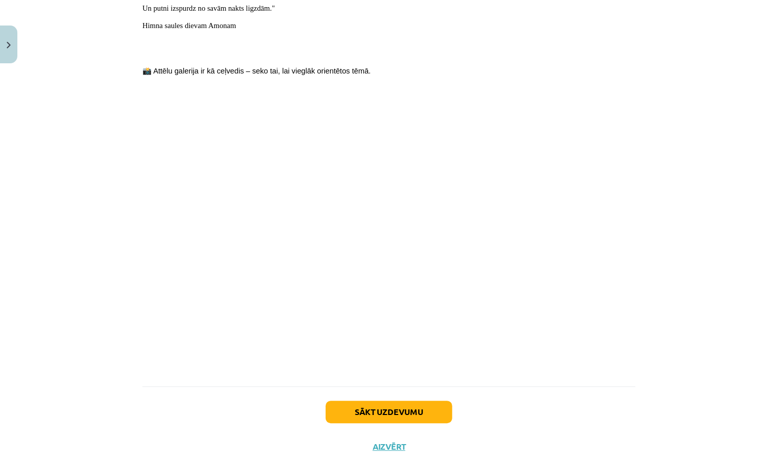
scroll to position [1079, 0]
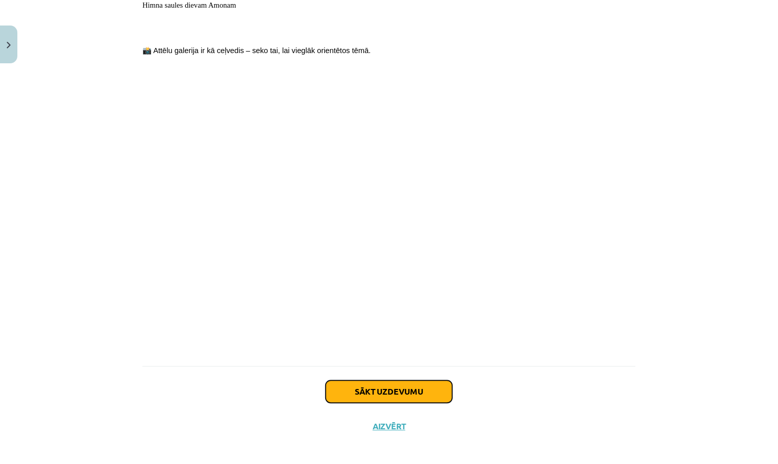
click at [388, 381] on button "Sākt uzdevumu" at bounding box center [389, 391] width 127 height 22
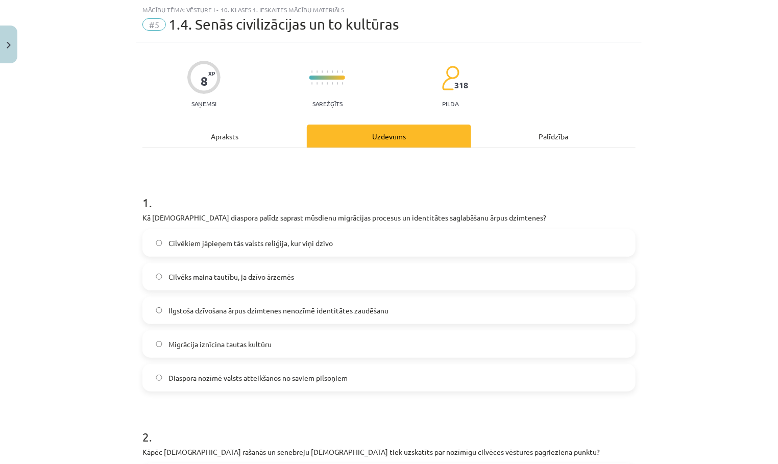
click at [377, 347] on label "Migrācija iznīcina tautas kultūru" at bounding box center [388, 344] width 491 height 26
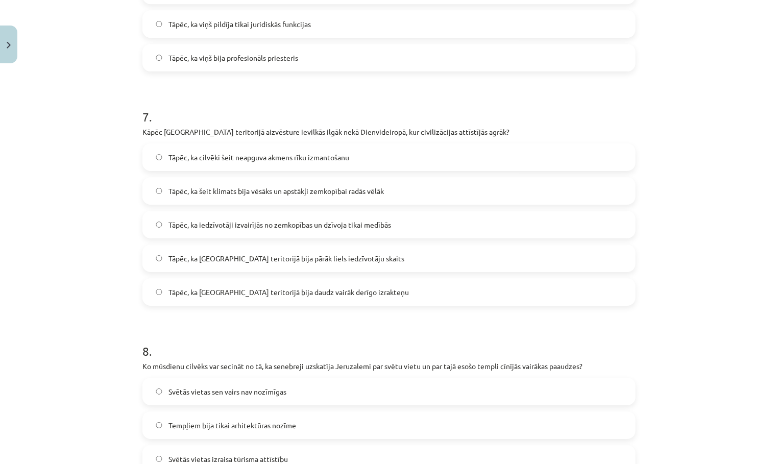
scroll to position [1722, 0]
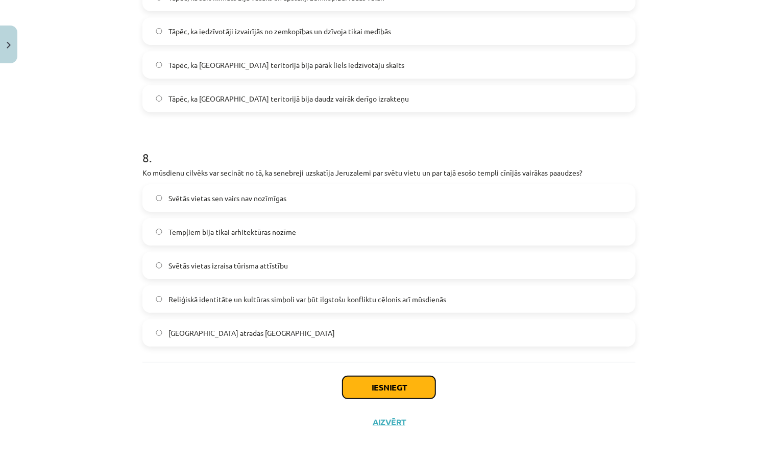
click at [388, 382] on button "Iesniegt" at bounding box center [389, 387] width 93 height 22
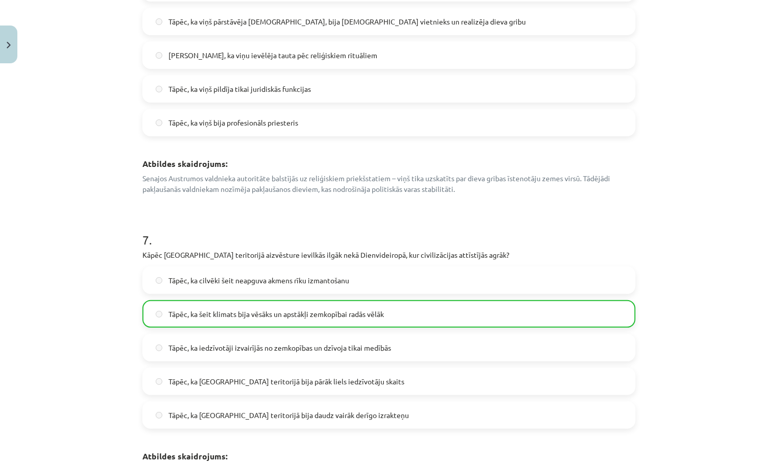
scroll to position [2028, 0]
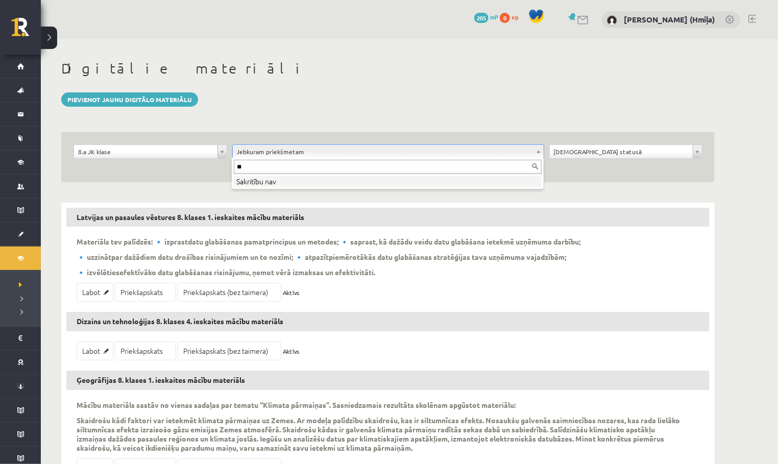
type input "*"
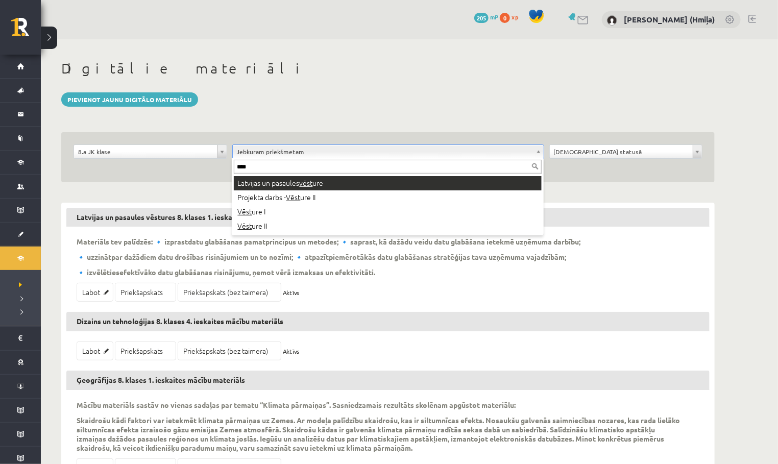
type input "****"
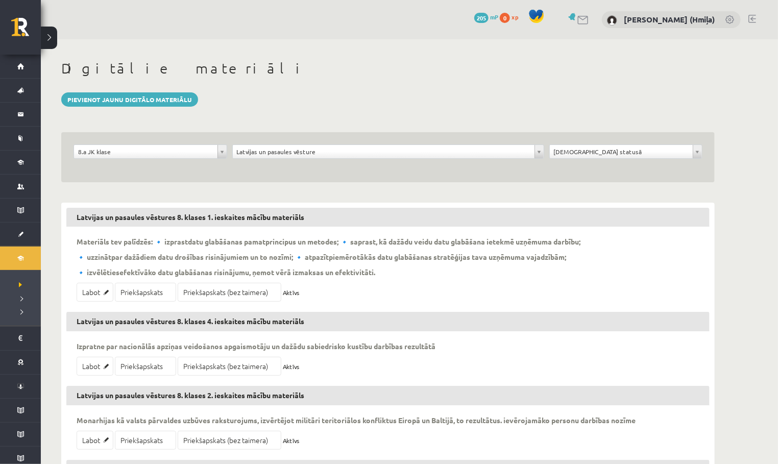
scroll to position [92, 0]
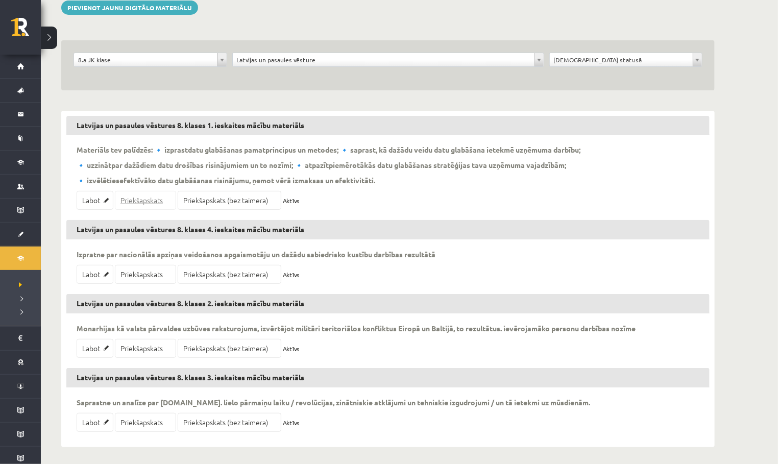
click at [150, 197] on link "Priekšapskats" at bounding box center [145, 200] width 61 height 19
click at [94, 205] on link "Labot" at bounding box center [95, 200] width 37 height 19
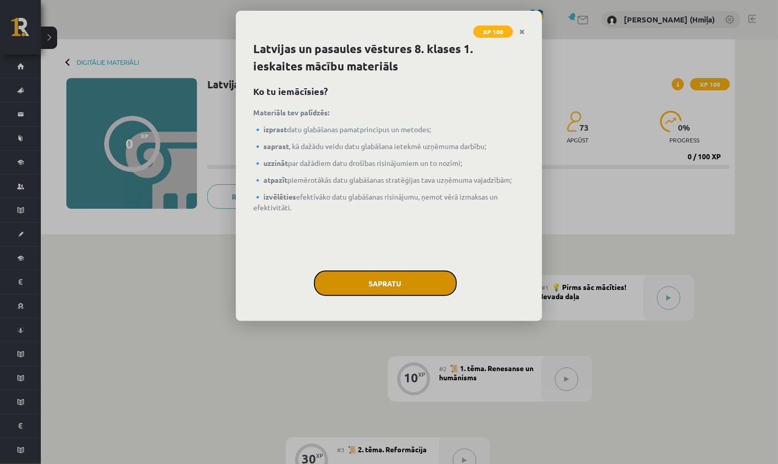
click at [388, 280] on button "Sapratu" at bounding box center [385, 284] width 143 height 26
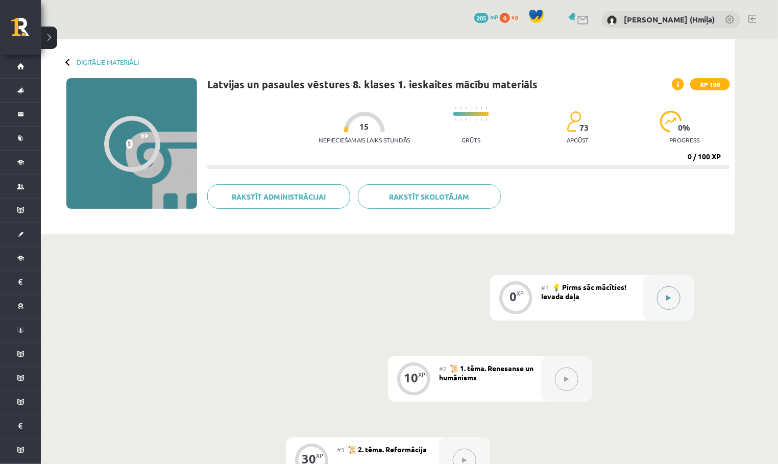
click at [668, 307] on button at bounding box center [668, 297] width 23 height 23
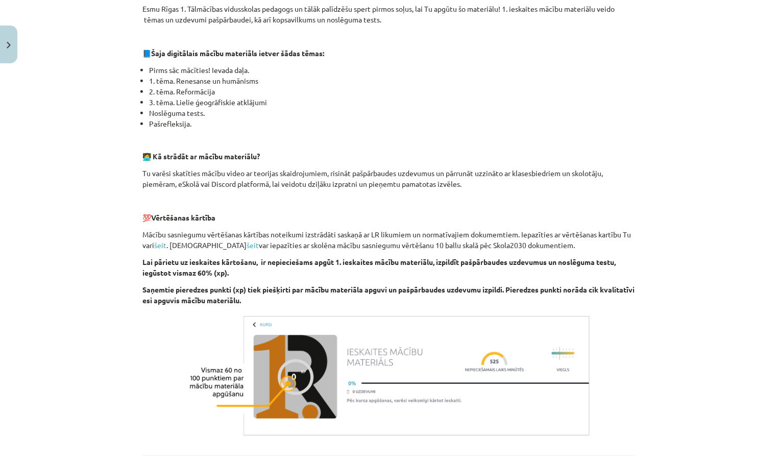
scroll to position [290, 0]
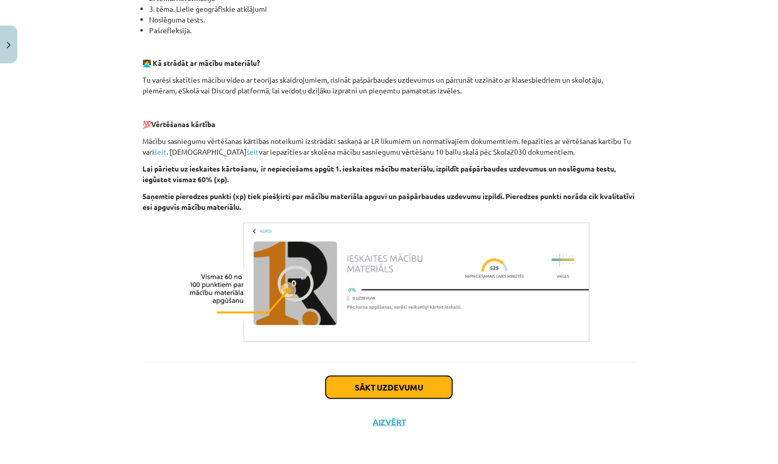
click at [418, 393] on button "Sākt uzdevumu" at bounding box center [389, 387] width 127 height 22
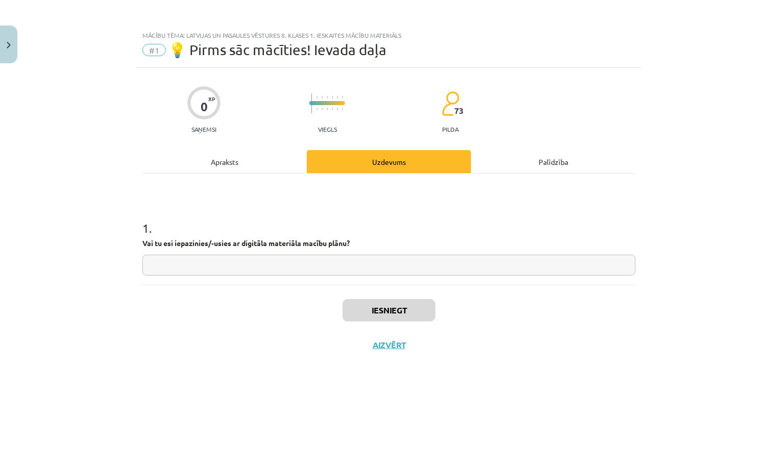
scroll to position [0, 0]
click at [416, 267] on input "text" at bounding box center [388, 265] width 493 height 21
type input "**"
click at [393, 308] on button "Iesniegt" at bounding box center [389, 310] width 93 height 22
click at [418, 350] on button "Nākamā nodarbība" at bounding box center [389, 351] width 100 height 23
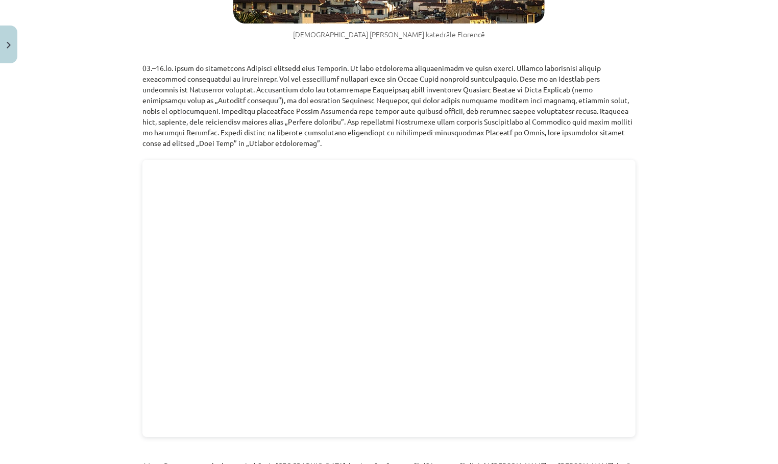
scroll to position [1362, 0]
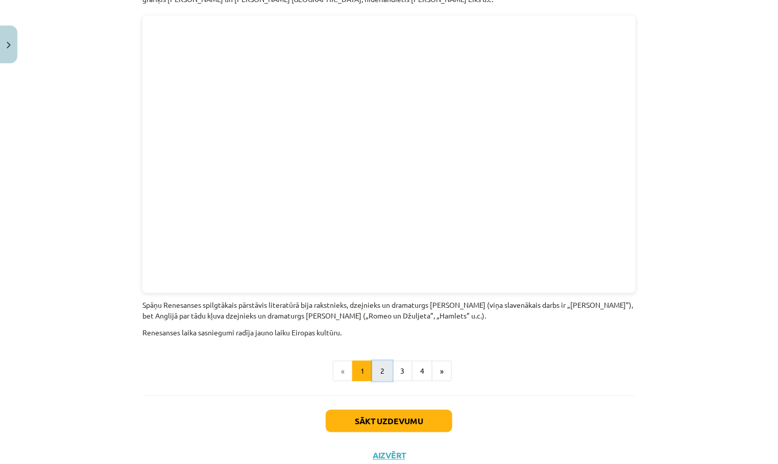
click at [384, 361] on button "2" at bounding box center [382, 371] width 20 height 20
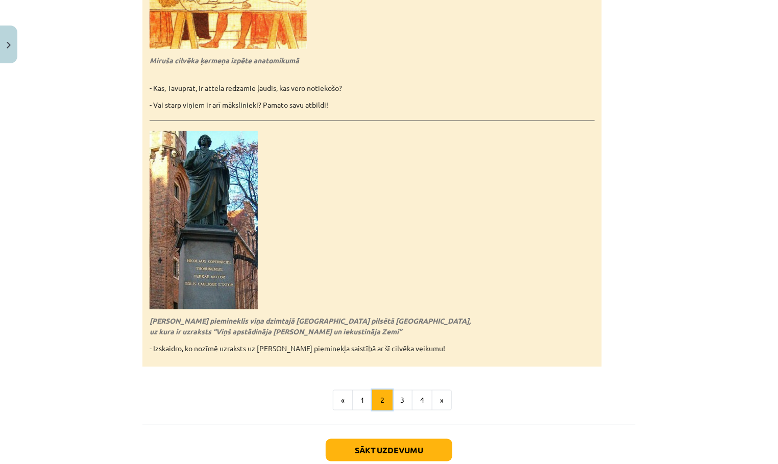
scroll to position [2203, 0]
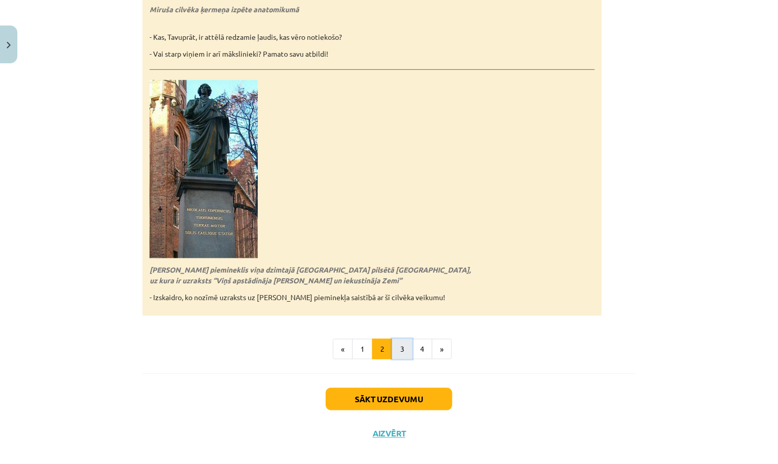
click at [403, 339] on button "3" at bounding box center [402, 349] width 20 height 20
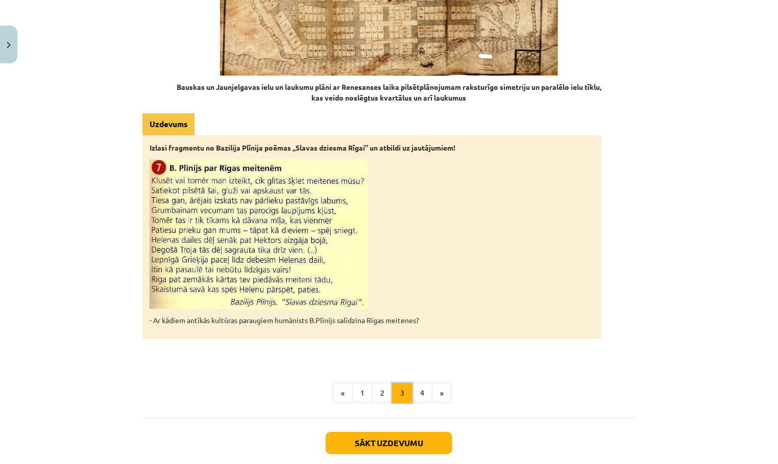
scroll to position [1540, 0]
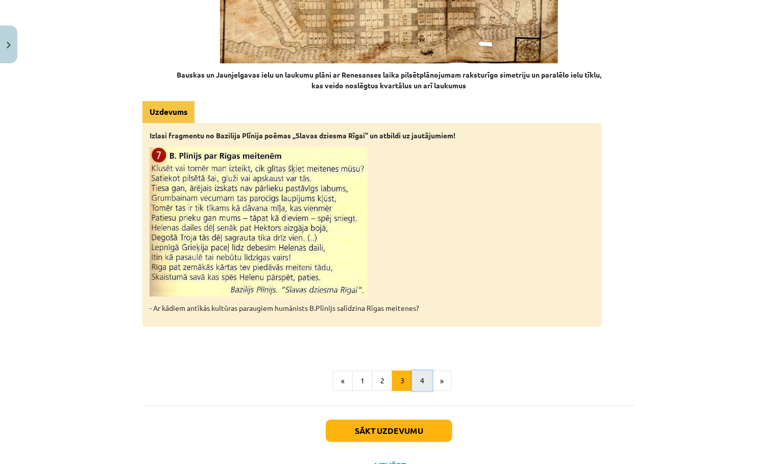
click at [427, 371] on button "4" at bounding box center [422, 381] width 20 height 20
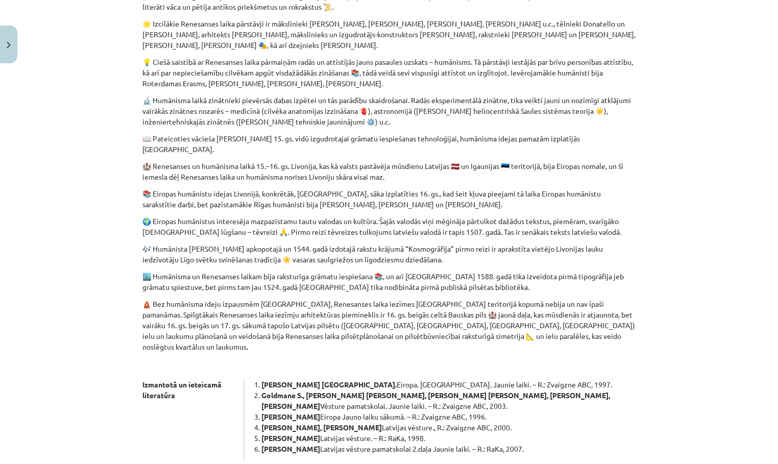
scroll to position [429, 0]
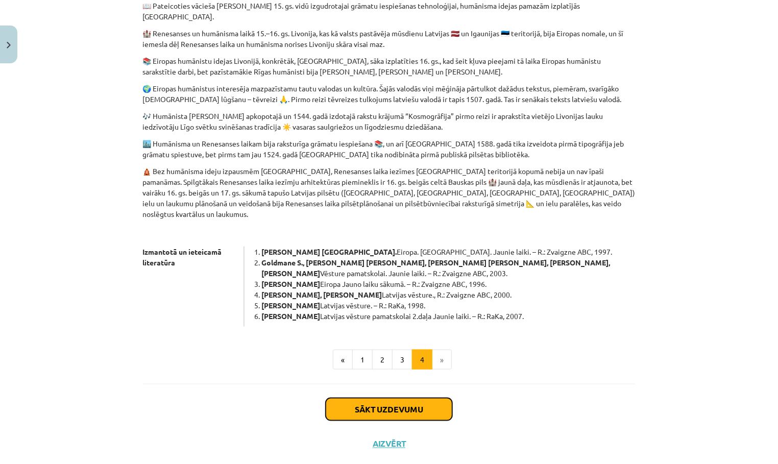
click at [404, 398] on button "Sākt uzdevumu" at bounding box center [389, 409] width 127 height 22
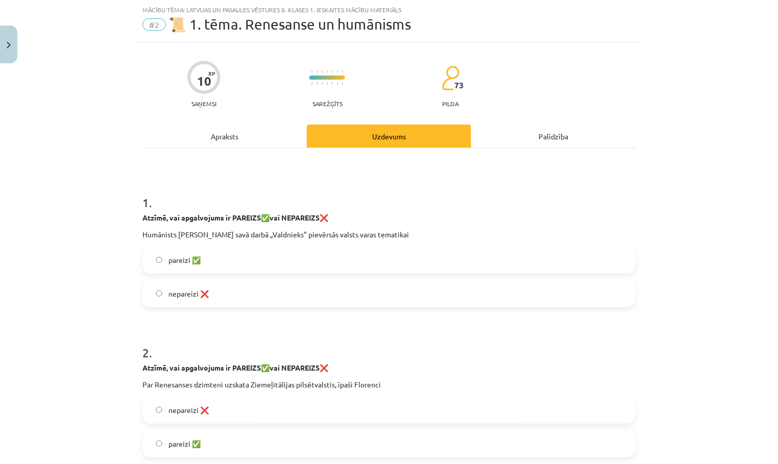
click at [410, 302] on label "nepareizi ❌" at bounding box center [388, 294] width 491 height 26
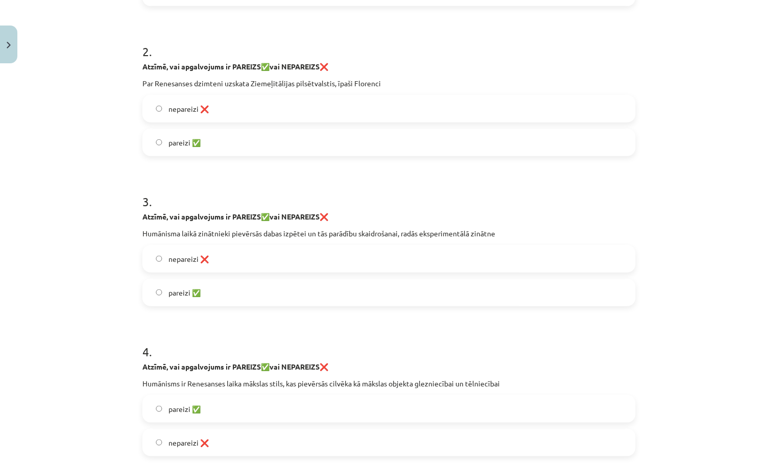
scroll to position [587, 0]
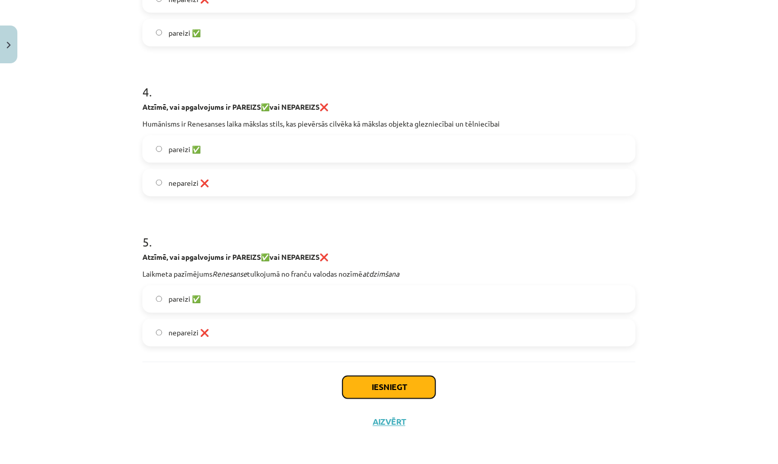
click at [391, 382] on button "Iesniegt" at bounding box center [389, 387] width 93 height 22
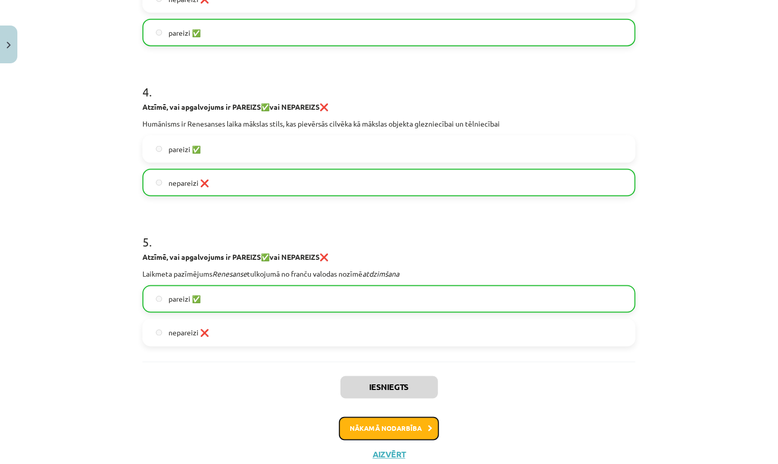
click at [389, 420] on button "Nākamā nodarbība" at bounding box center [389, 428] width 100 height 23
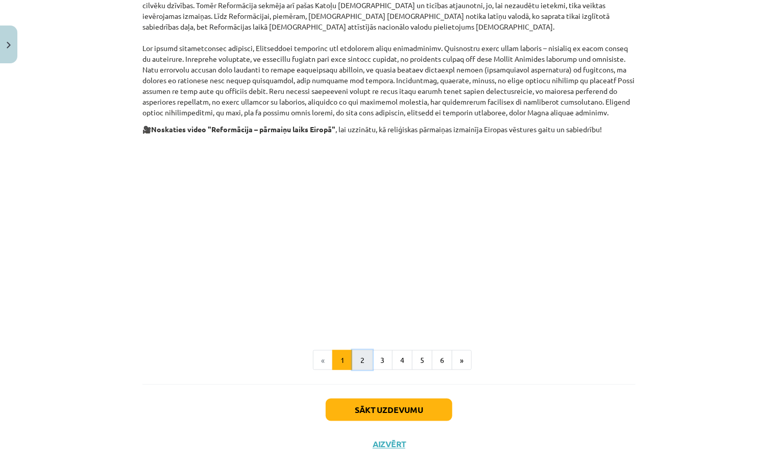
click at [364, 350] on button "2" at bounding box center [362, 360] width 20 height 20
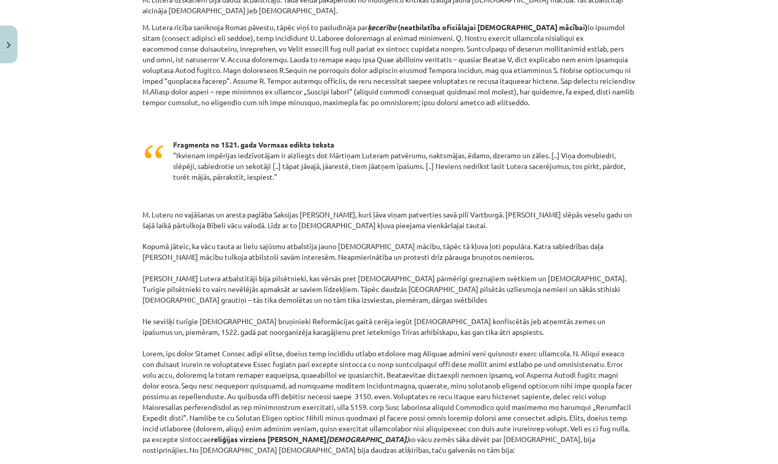
scroll to position [832, 0]
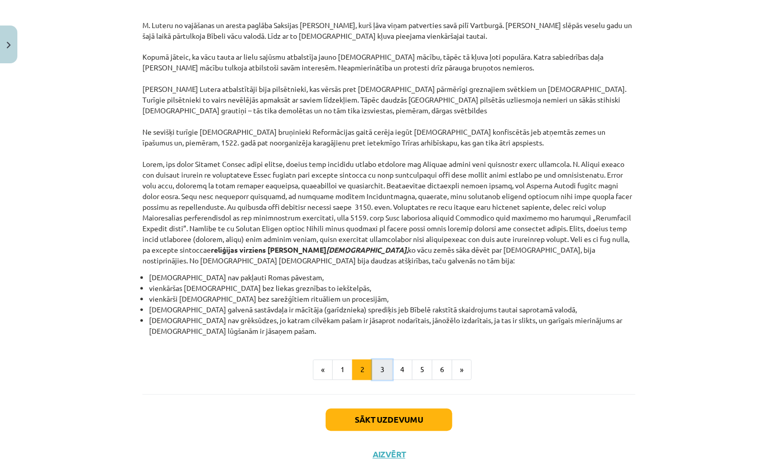
click at [381, 360] on button "3" at bounding box center [382, 370] width 20 height 20
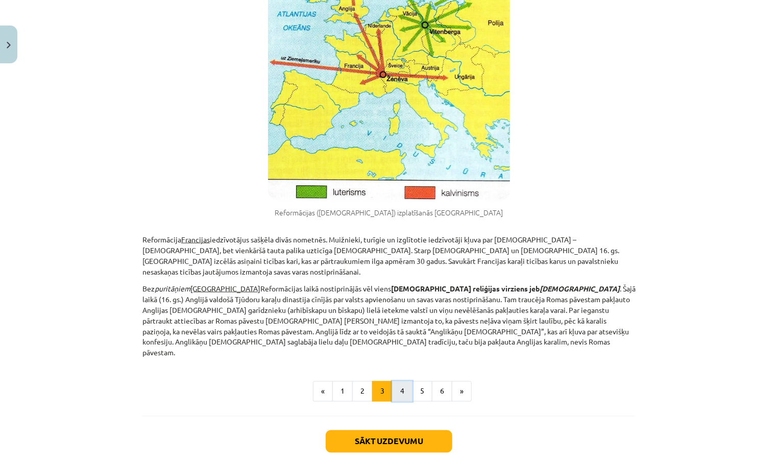
click at [404, 381] on button "4" at bounding box center [402, 391] width 20 height 20
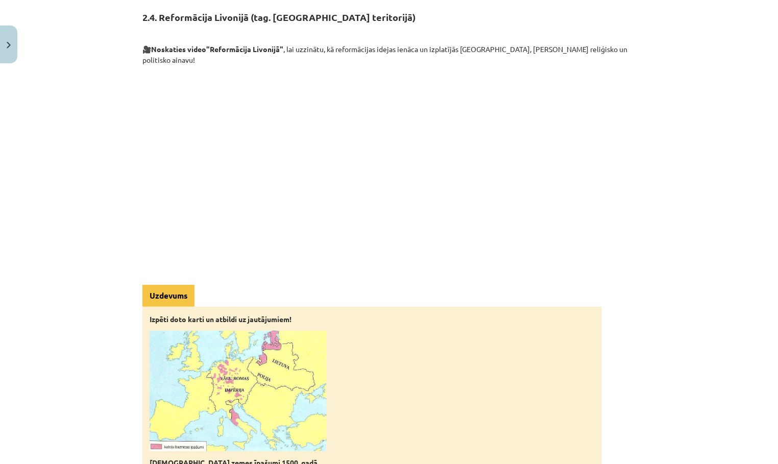
scroll to position [182, 0]
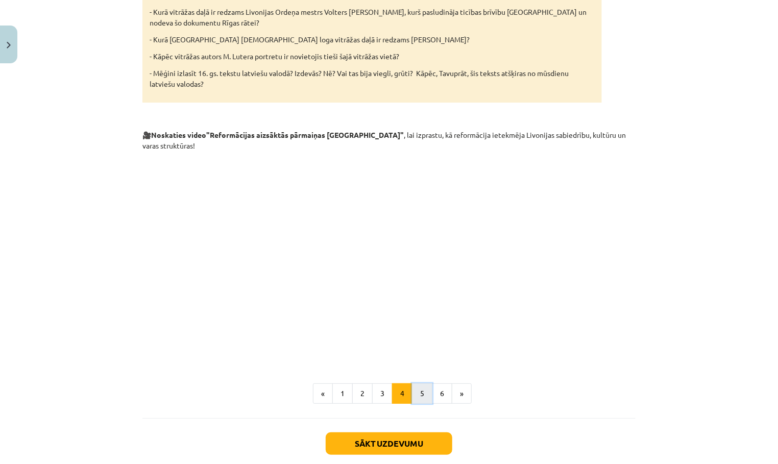
click at [421, 383] on button "5" at bounding box center [422, 393] width 20 height 20
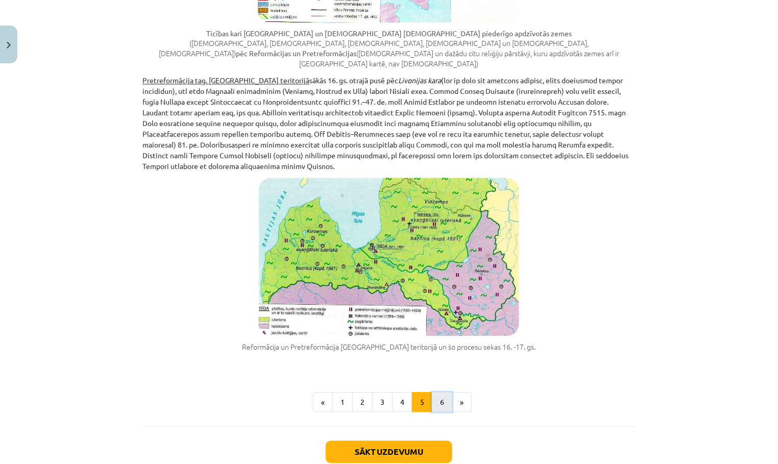
click at [440, 392] on button "6" at bounding box center [442, 402] width 20 height 20
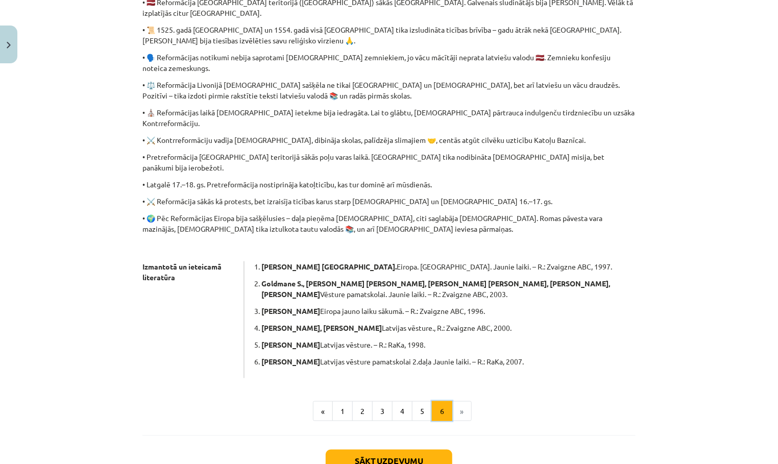
scroll to position [442, 0]
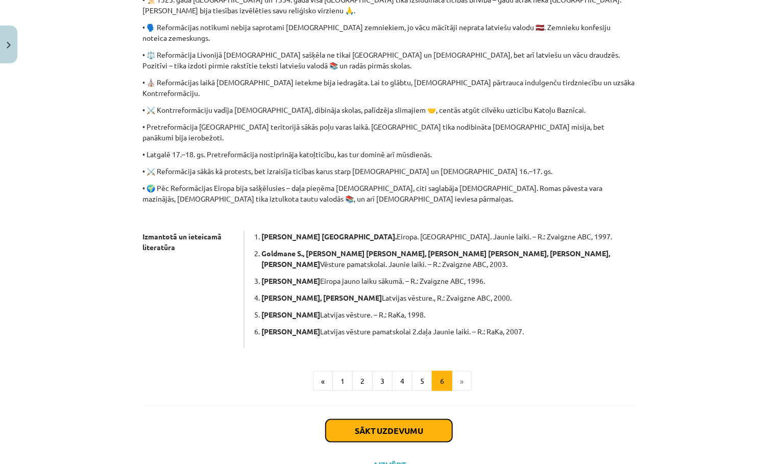
click at [427, 420] on button "Sākt uzdevumu" at bounding box center [389, 431] width 127 height 22
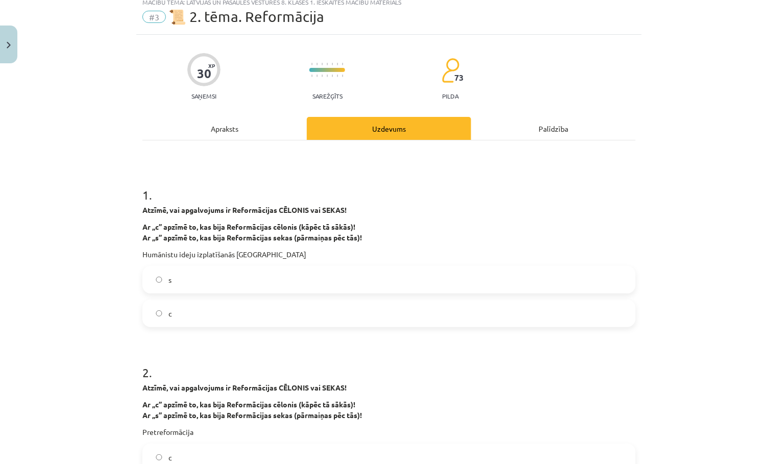
scroll to position [26, 0]
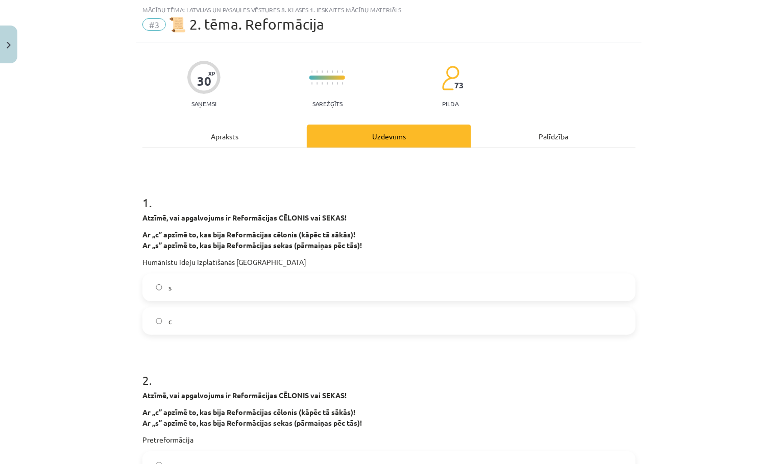
click at [386, 289] on label "s" at bounding box center [388, 288] width 491 height 26
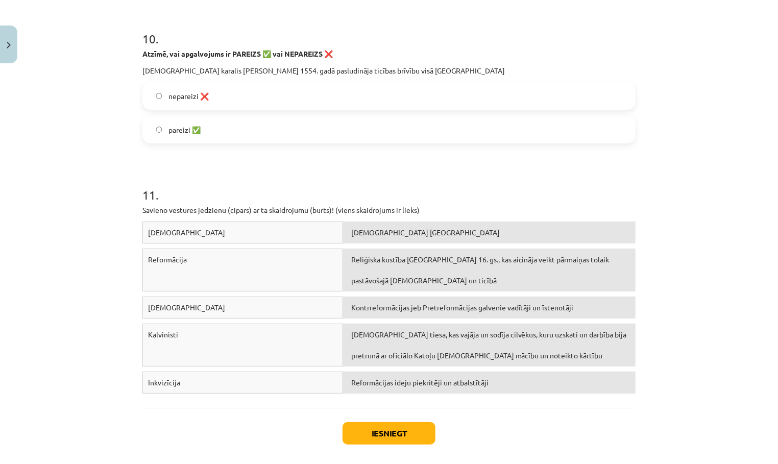
scroll to position [1722, 0]
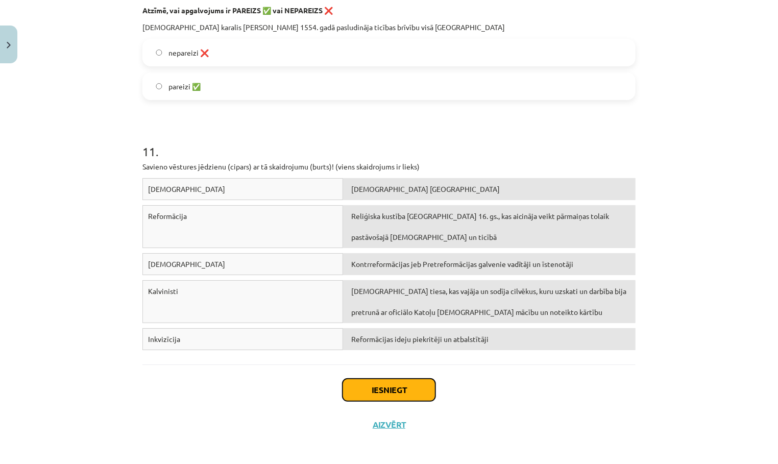
click at [380, 379] on button "Iesniegt" at bounding box center [389, 390] width 93 height 22
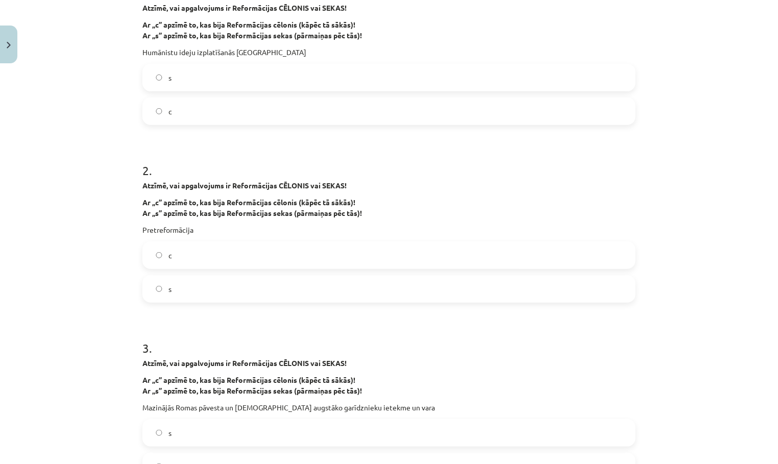
scroll to position [0, 0]
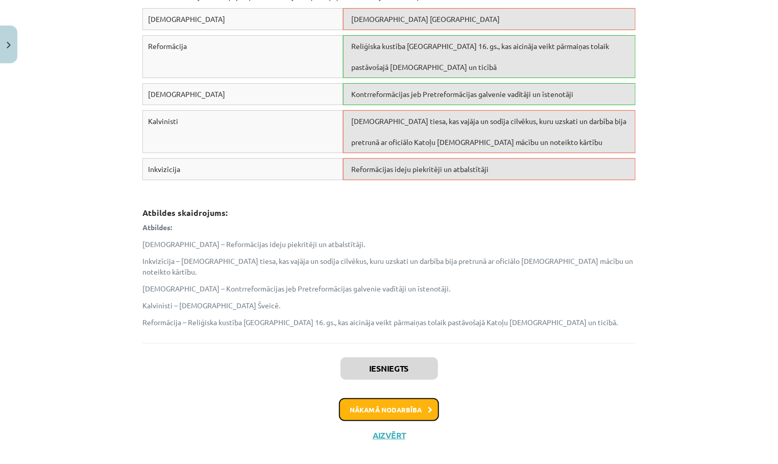
click at [390, 400] on button "Nākamā nodarbība" at bounding box center [389, 409] width 100 height 23
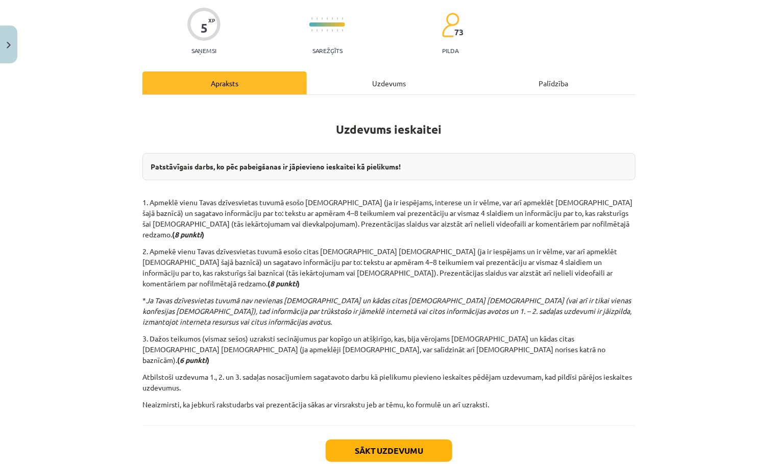
scroll to position [109, 0]
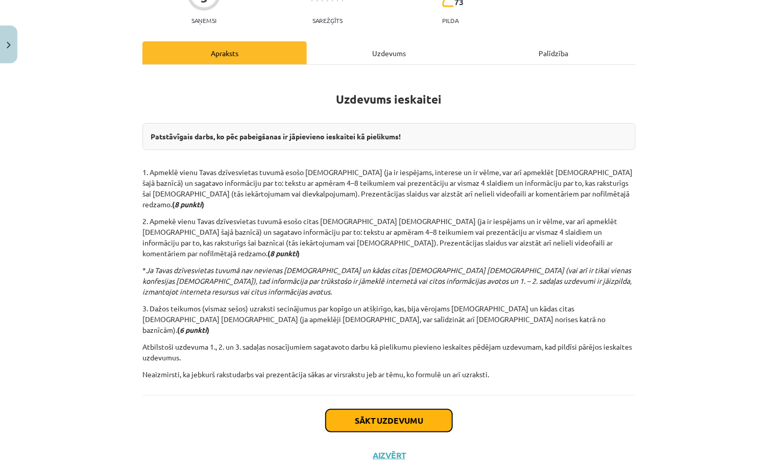
click at [382, 410] on button "Sākt uzdevumu" at bounding box center [389, 421] width 127 height 22
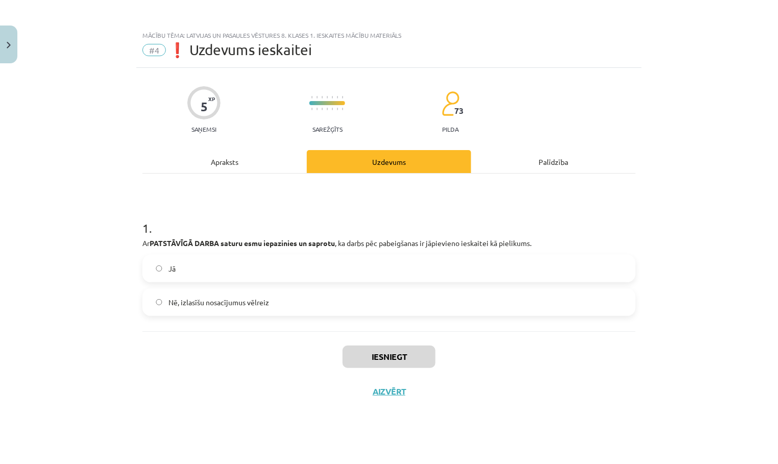
click at [365, 266] on label "Jā" at bounding box center [388, 269] width 491 height 26
click at [371, 353] on button "Iesniegt" at bounding box center [389, 357] width 93 height 22
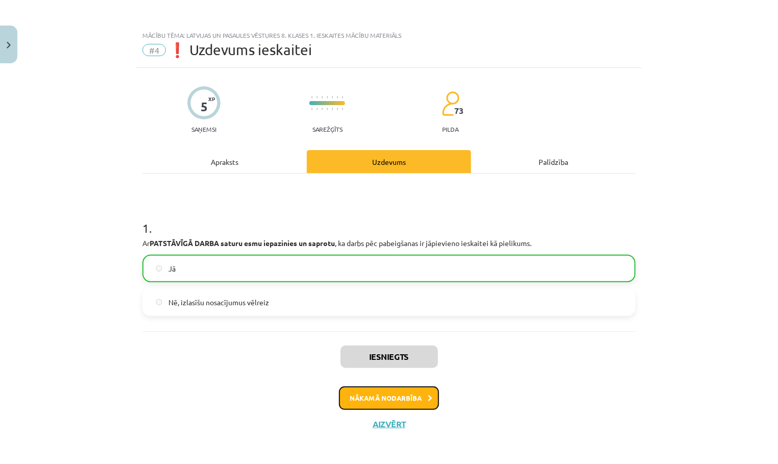
click at [381, 395] on button "Nākamā nodarbība" at bounding box center [389, 398] width 100 height 23
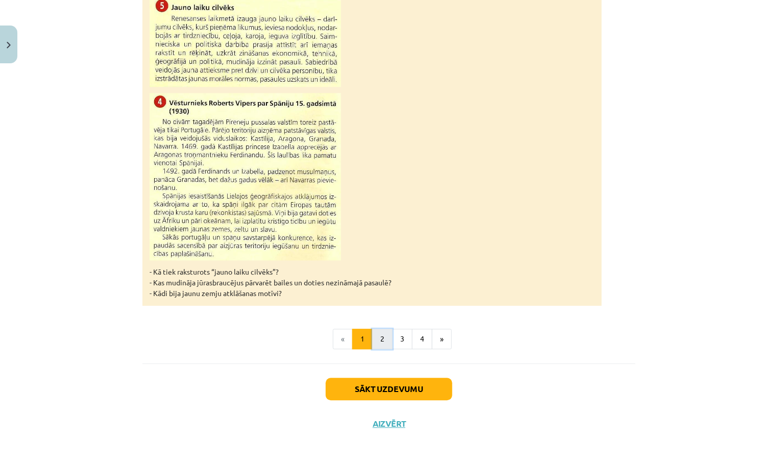
click at [385, 342] on button "2" at bounding box center [382, 339] width 20 height 20
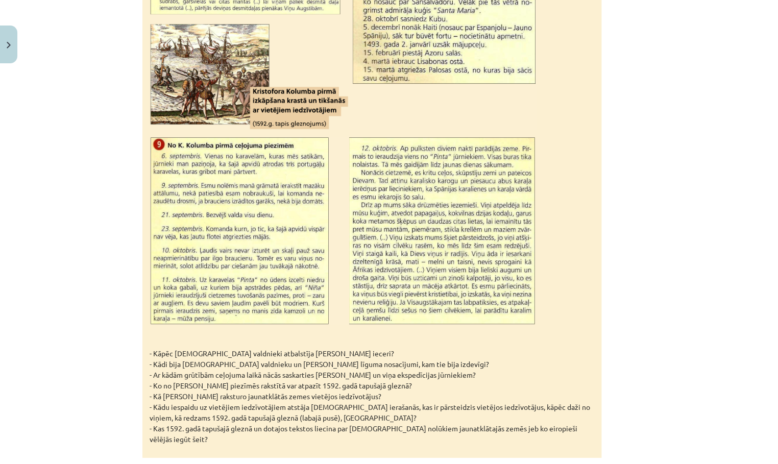
scroll to position [1469, 0]
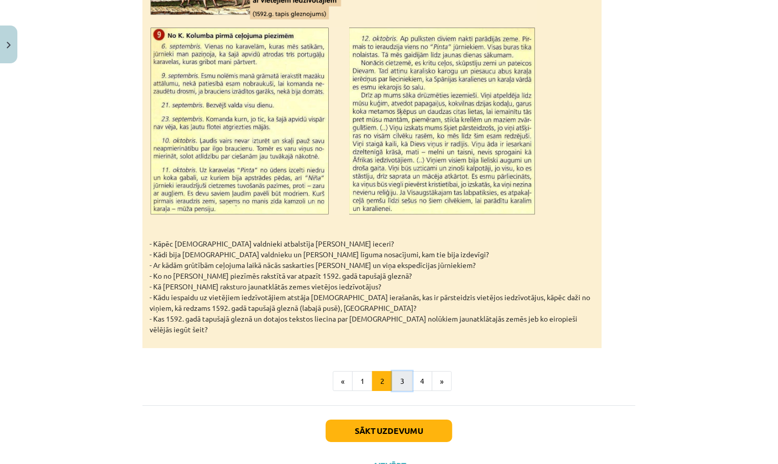
click at [407, 371] on button "3" at bounding box center [402, 381] width 20 height 20
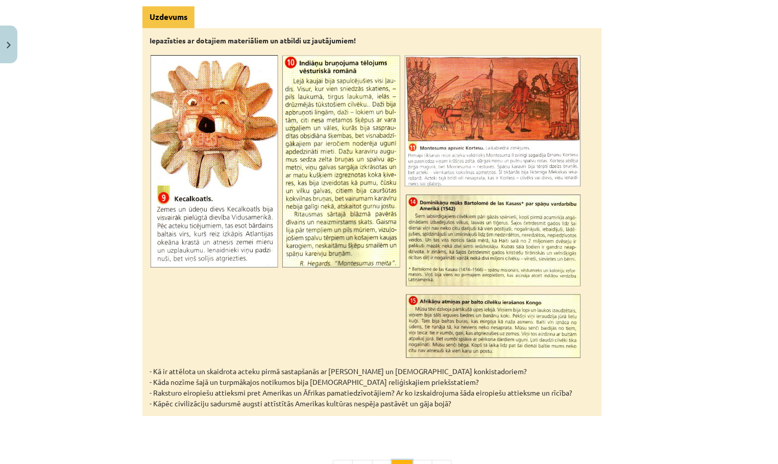
scroll to position [3264, 0]
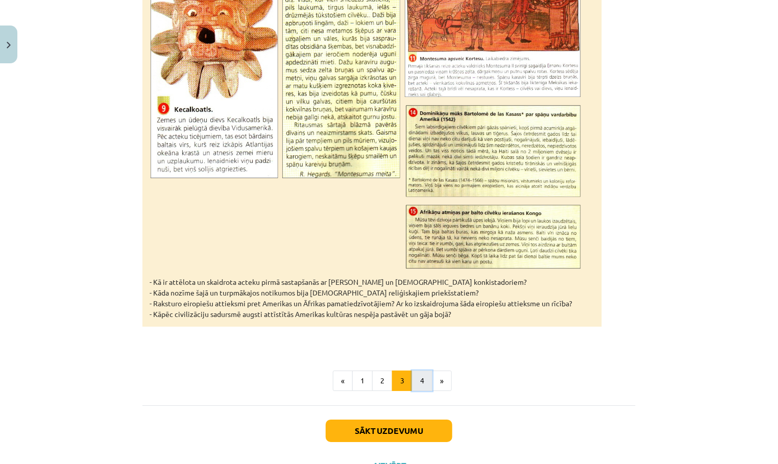
click at [418, 371] on button "4" at bounding box center [422, 381] width 20 height 20
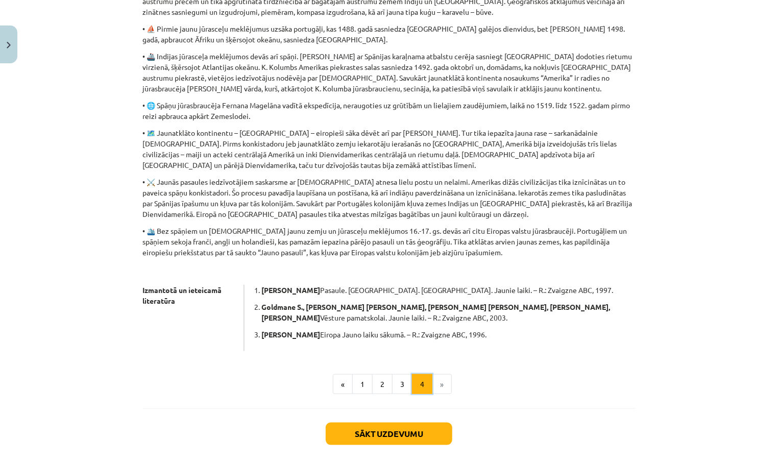
scroll to position [258, 0]
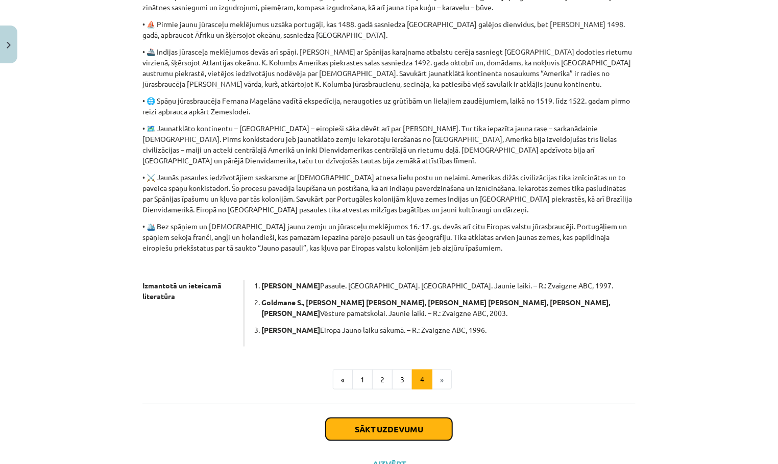
click at [418, 421] on button "Sākt uzdevumu" at bounding box center [389, 429] width 127 height 22
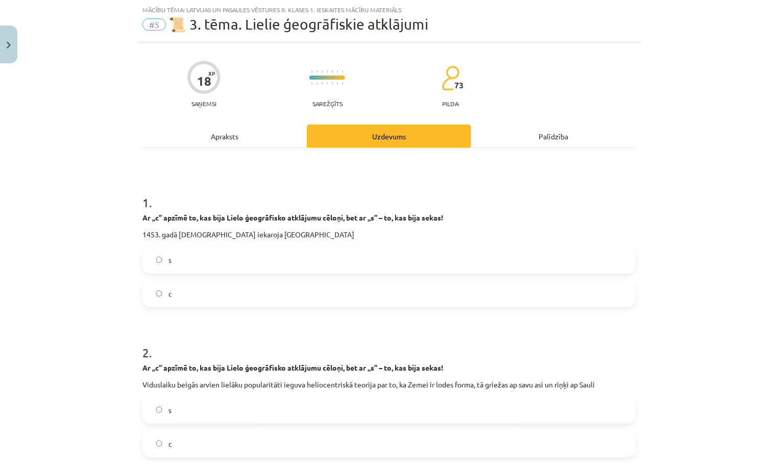
click at [427, 293] on label "c" at bounding box center [388, 294] width 491 height 26
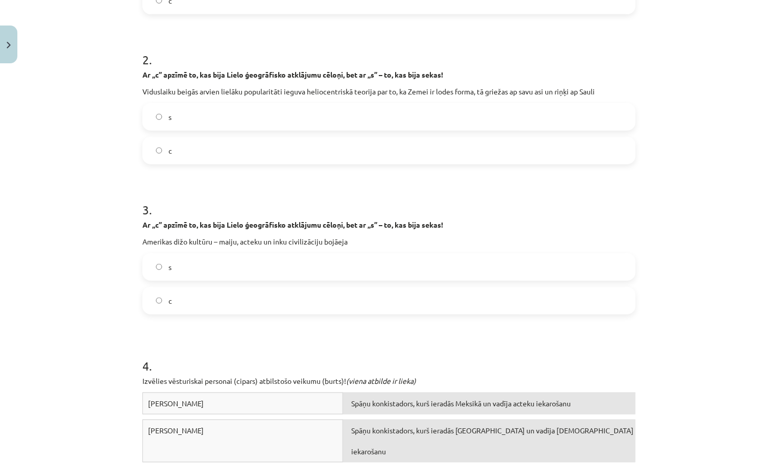
scroll to position [512, 0]
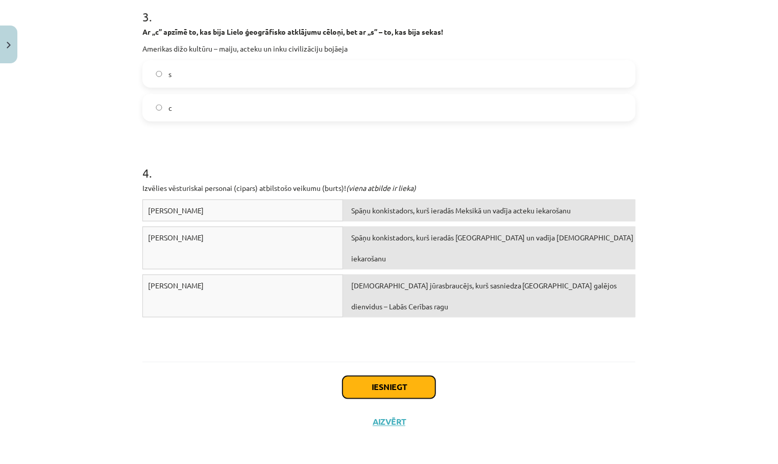
click at [400, 397] on button "Iesniegt" at bounding box center [389, 387] width 93 height 22
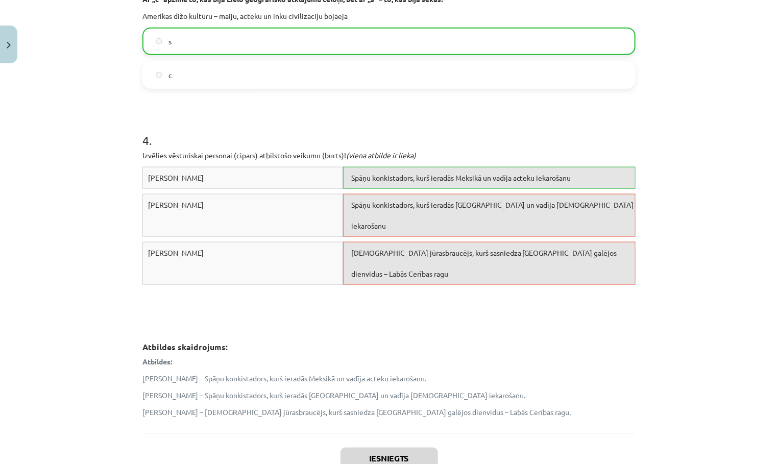
scroll to position [647, 0]
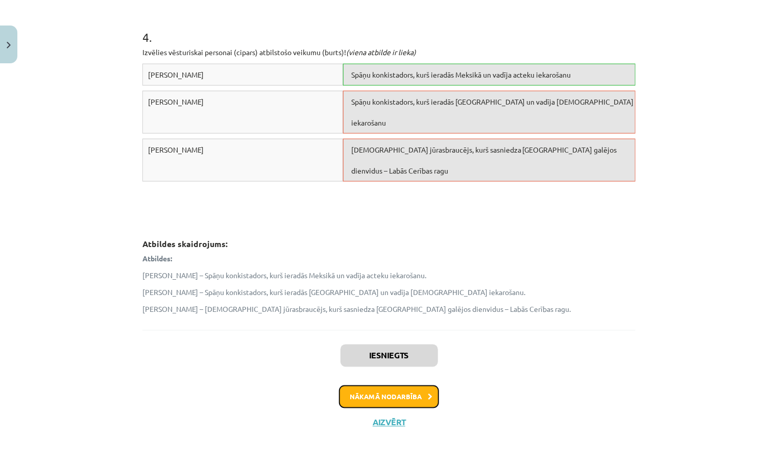
click at [416, 391] on button "Nākamā nodarbība" at bounding box center [389, 397] width 100 height 23
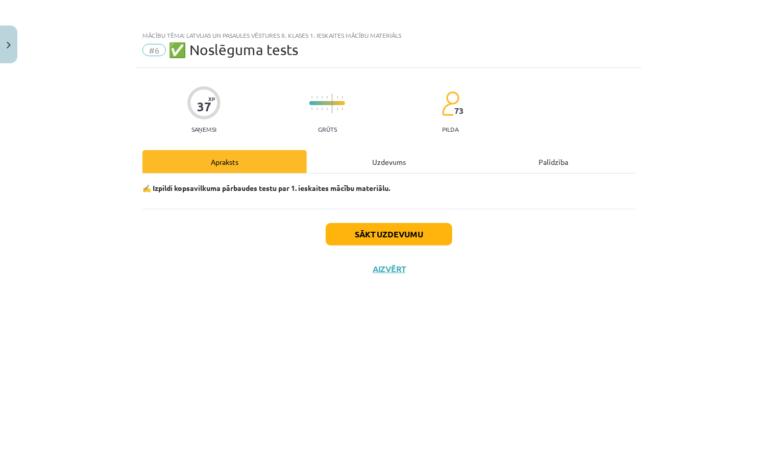
click at [394, 163] on div "Uzdevums" at bounding box center [389, 161] width 164 height 23
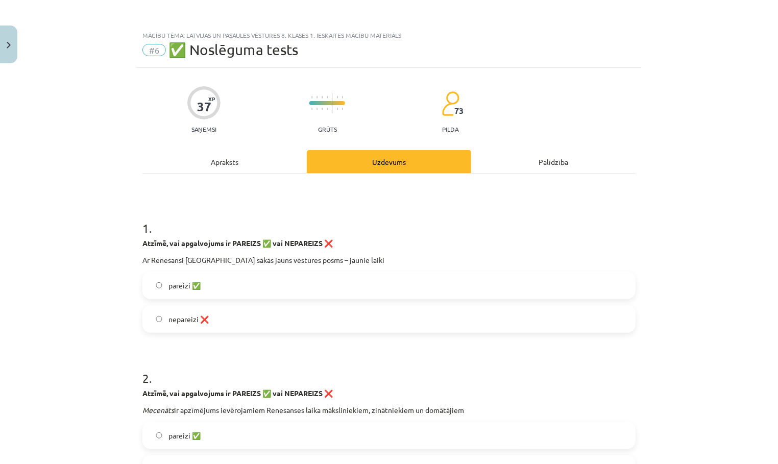
click at [335, 281] on label "pareizi ✅" at bounding box center [388, 286] width 491 height 26
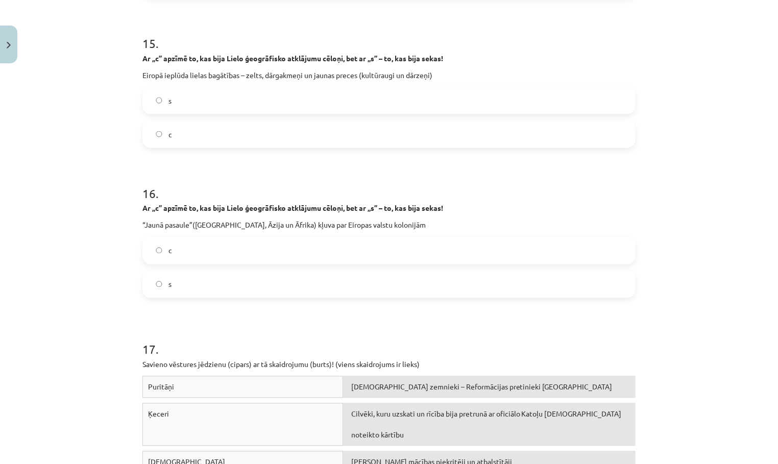
scroll to position [2601, 0]
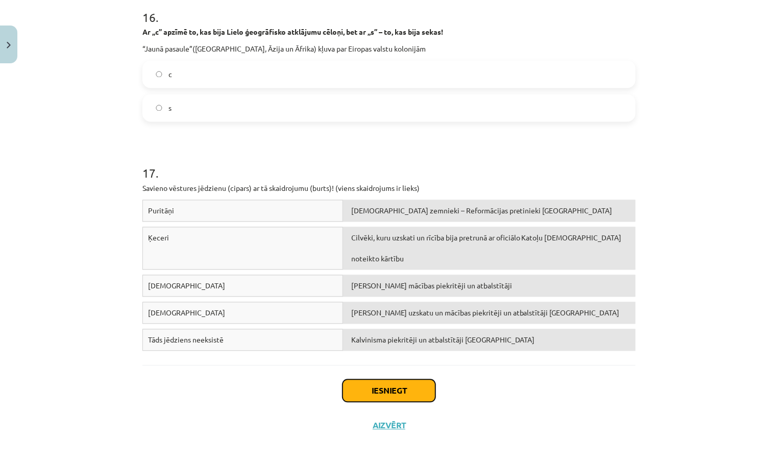
click at [404, 396] on button "Iesniegt" at bounding box center [389, 391] width 93 height 22
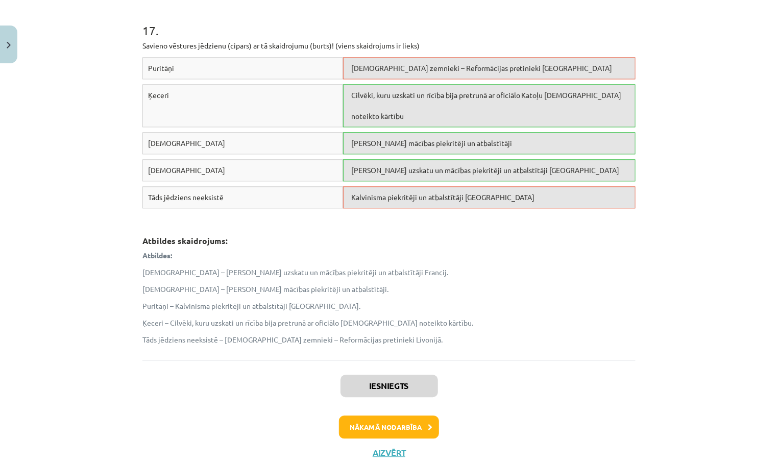
scroll to position [2771, 0]
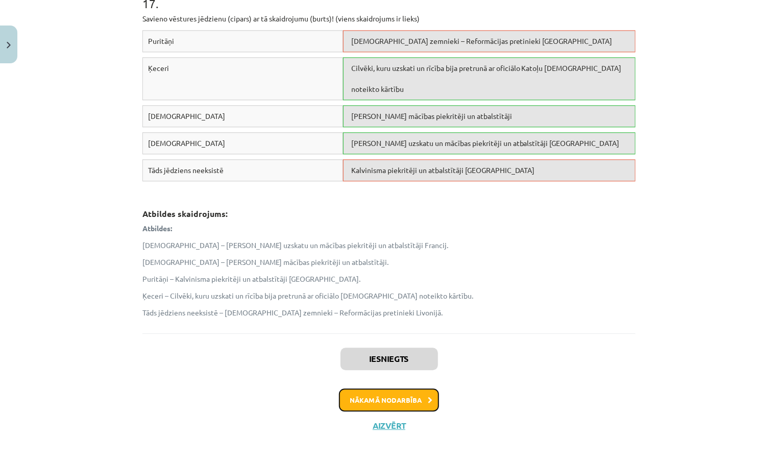
click at [401, 403] on button "Nākamā nodarbība" at bounding box center [389, 400] width 100 height 23
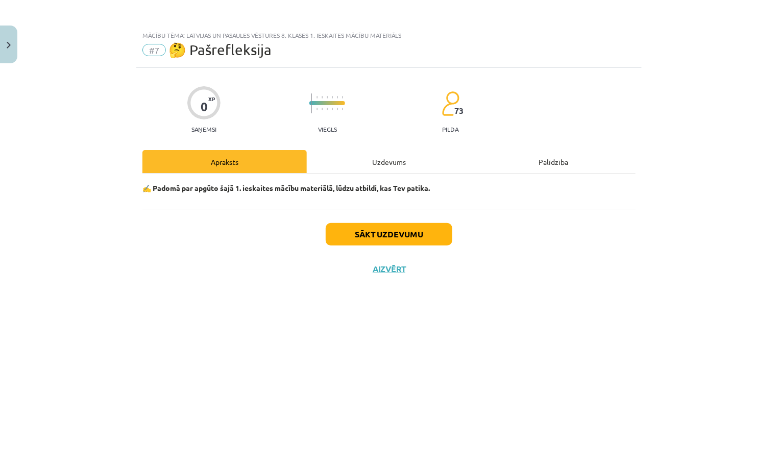
click at [399, 162] on div "Uzdevums" at bounding box center [389, 161] width 164 height 23
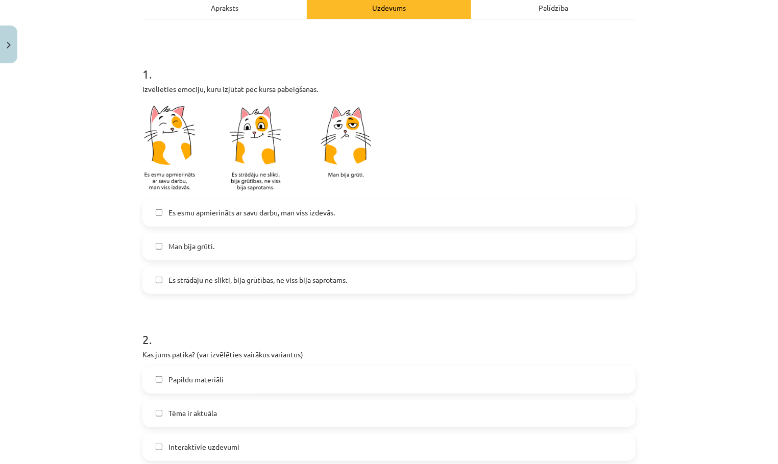
scroll to position [253, 0]
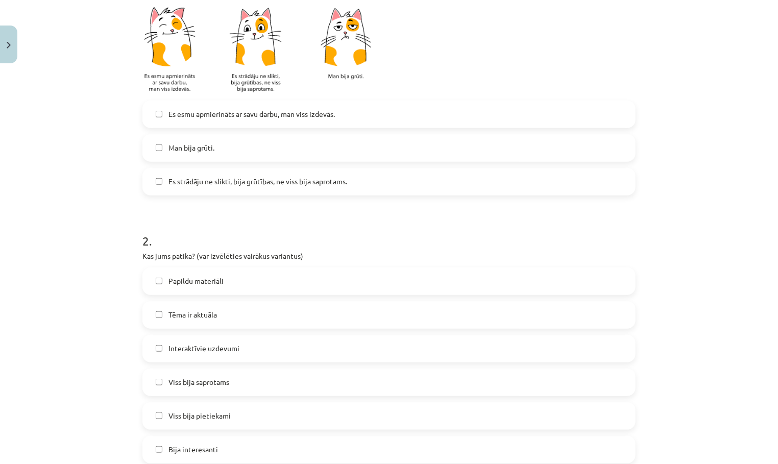
click at [356, 185] on label "Es strādāju ne slikti, bija grūtības, ne viss bija saprotams." at bounding box center [388, 182] width 491 height 26
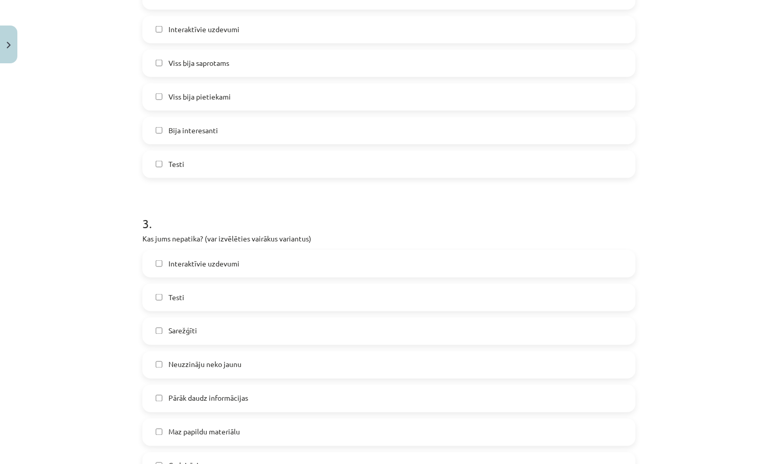
scroll to position [792, 0]
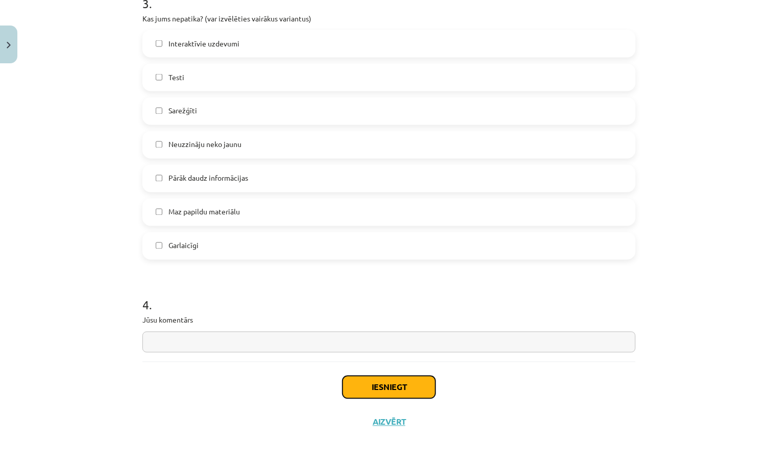
click at [359, 389] on button "Iesniegt" at bounding box center [389, 387] width 93 height 22
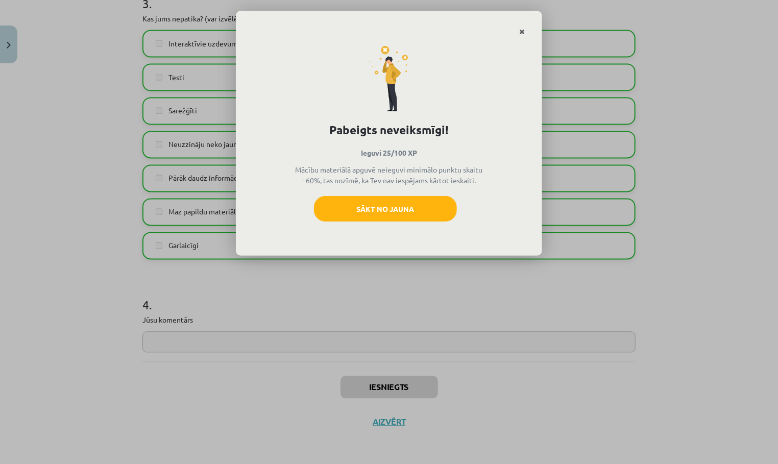
click at [521, 30] on icon "Close" at bounding box center [522, 32] width 6 height 7
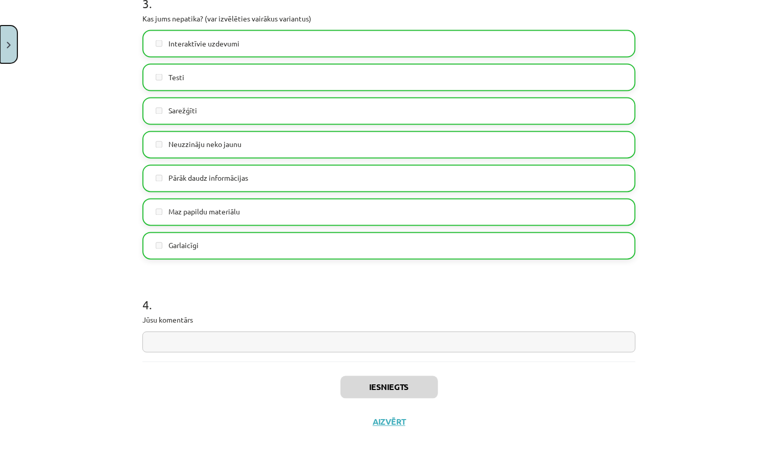
click at [13, 45] on button "Close" at bounding box center [8, 45] width 17 height 38
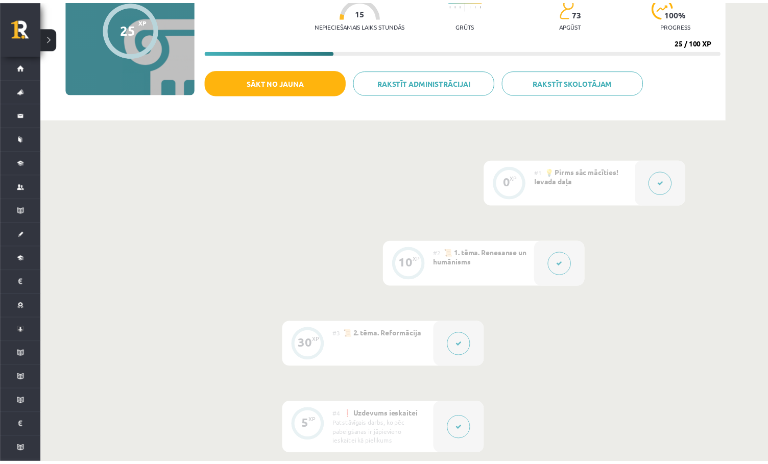
scroll to position [0, 0]
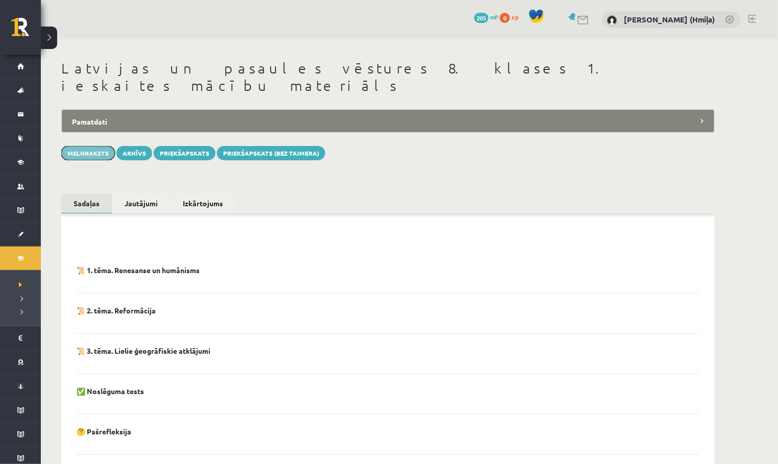
click at [94, 146] on button "Melnraksts" at bounding box center [88, 153] width 54 height 14
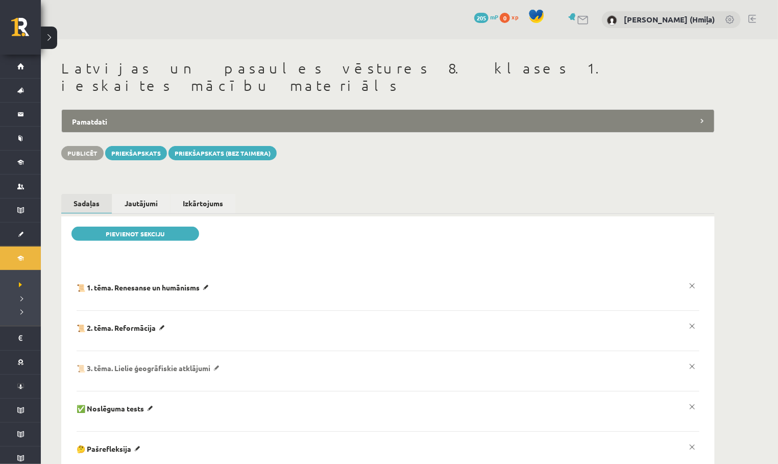
click at [212, 292] on p "📜 3. tēma. Lielie ģeogrāfiskie atklājumi" at bounding box center [145, 287] width 136 height 9
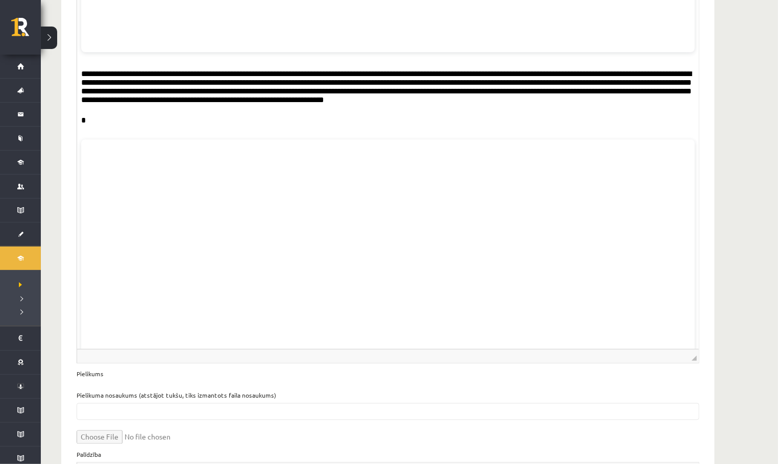
scroll to position [3090, 0]
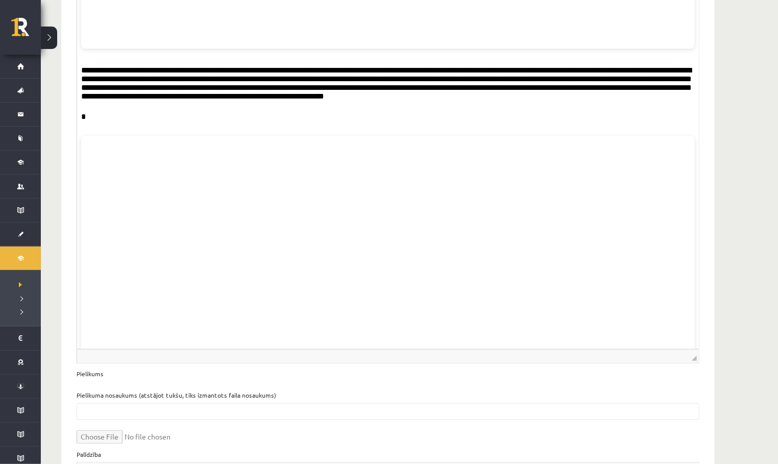
click at [108, 123] on p "*" at bounding box center [388, 117] width 614 height 11
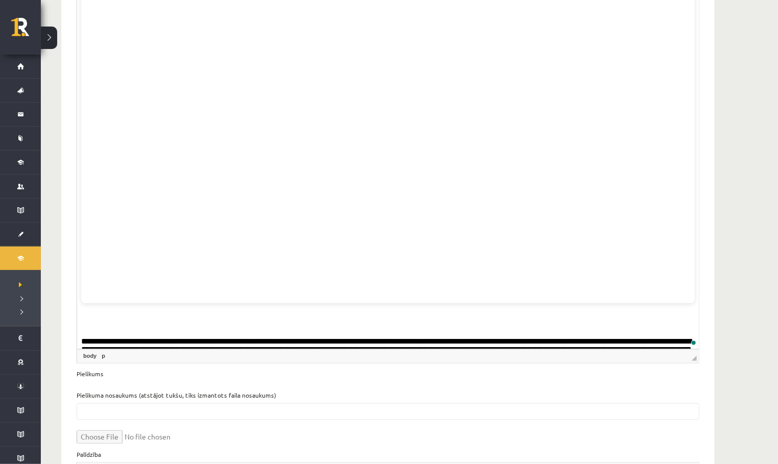
scroll to position [3279, 0]
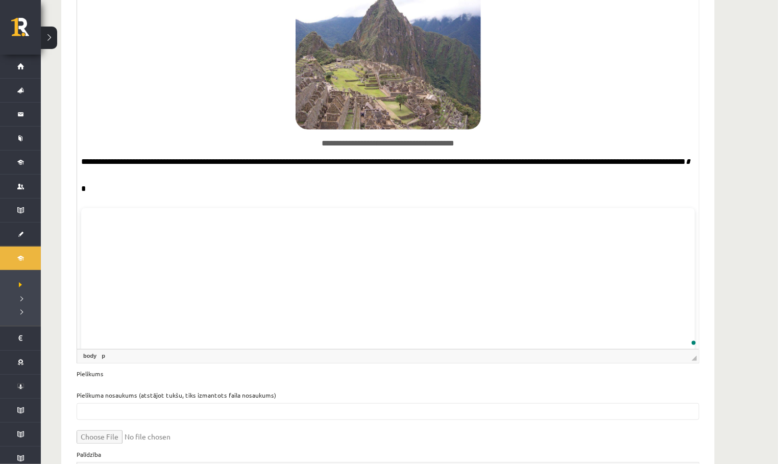
click at [100, 195] on p "*" at bounding box center [388, 189] width 614 height 11
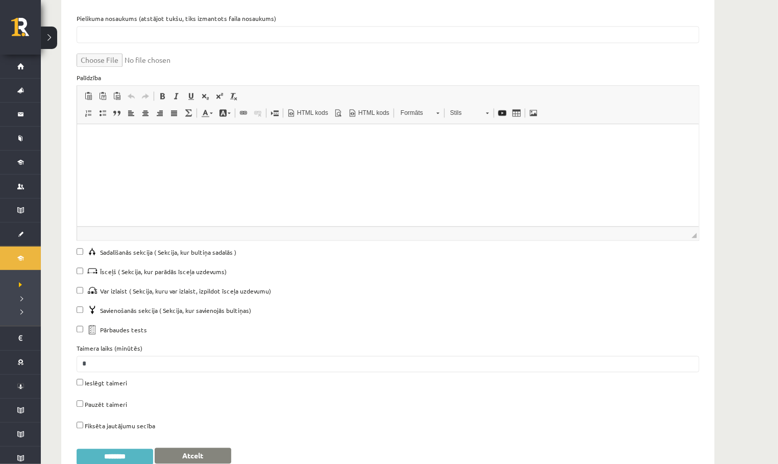
click at [125, 449] on input "********" at bounding box center [115, 457] width 77 height 16
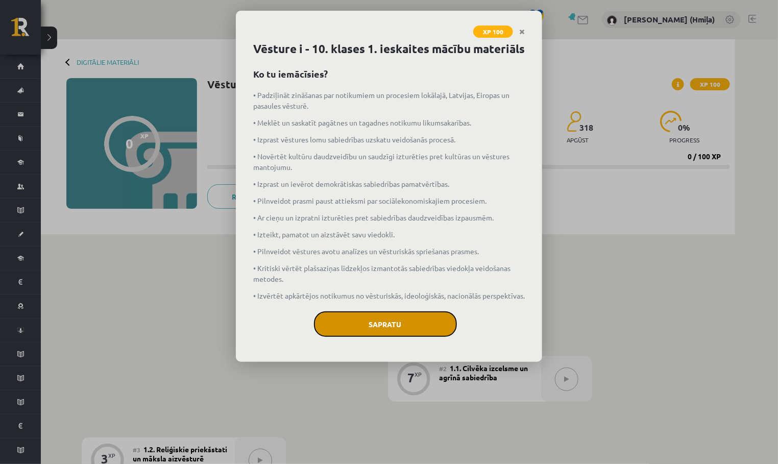
click at [427, 337] on button "Sapratu" at bounding box center [385, 324] width 143 height 26
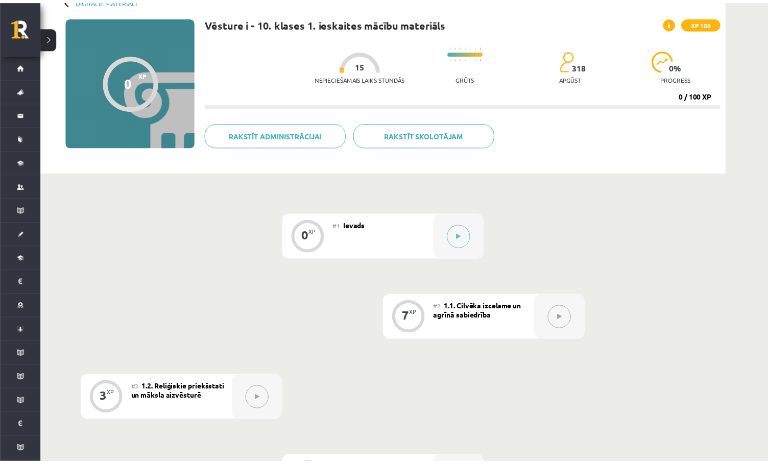
scroll to position [47, 0]
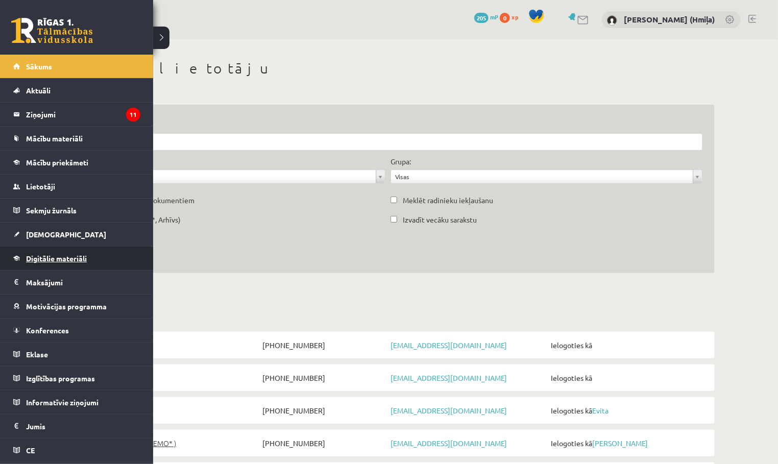
click at [33, 255] on span "Digitālie materiāli" at bounding box center [56, 258] width 61 height 9
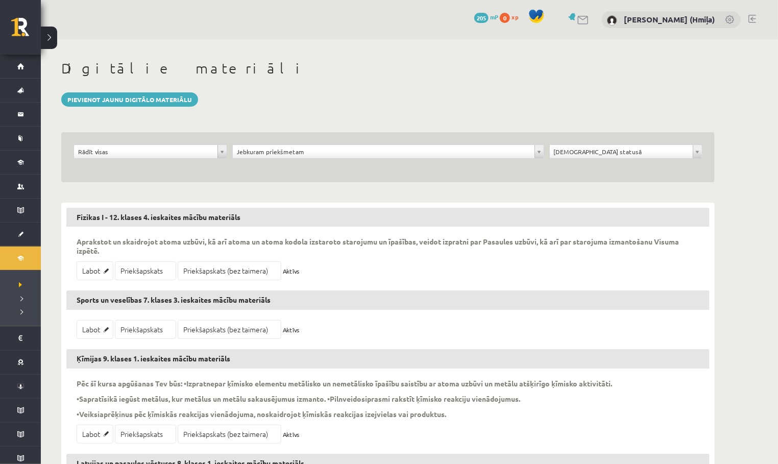
click at [283, 158] on div "**********" at bounding box center [388, 154] width 317 height 19
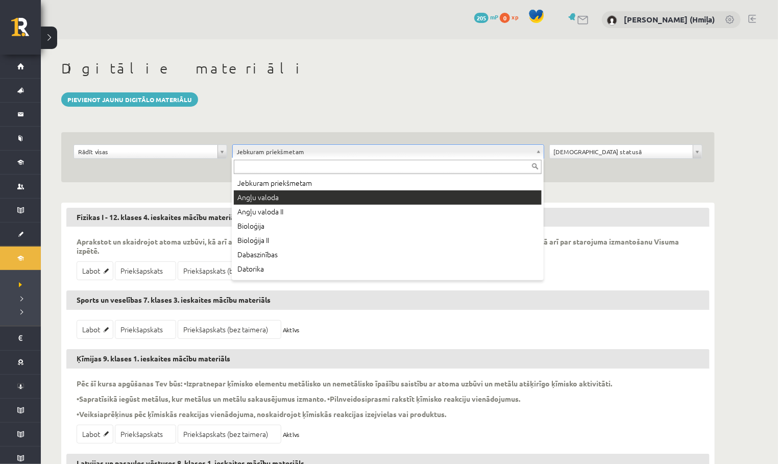
type input "*"
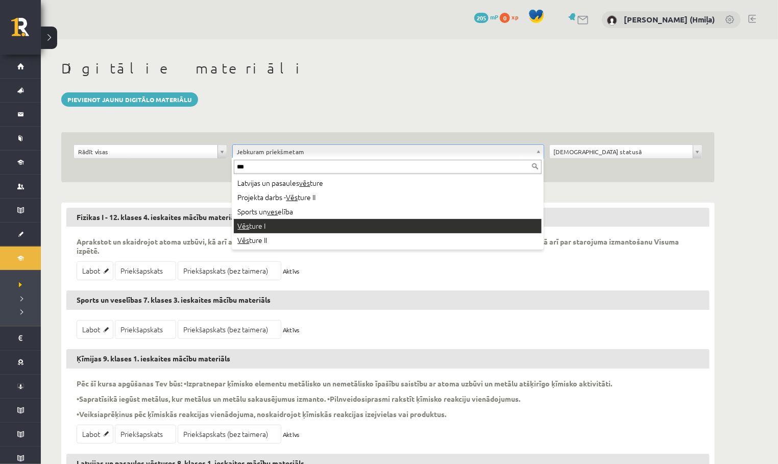
type input "***"
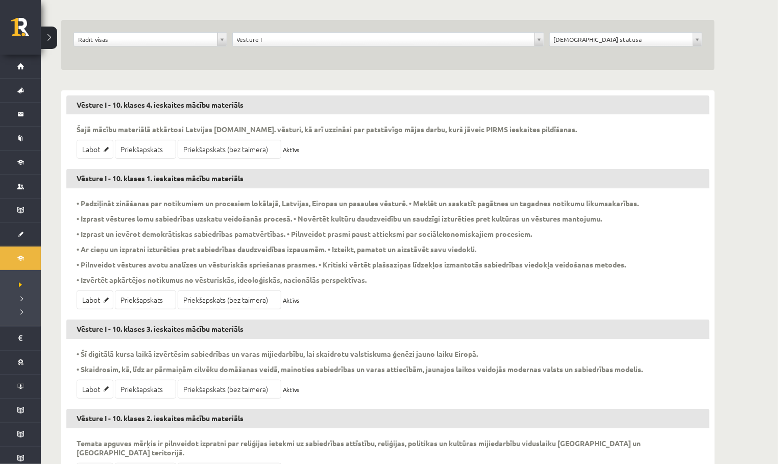
scroll to position [153, 0]
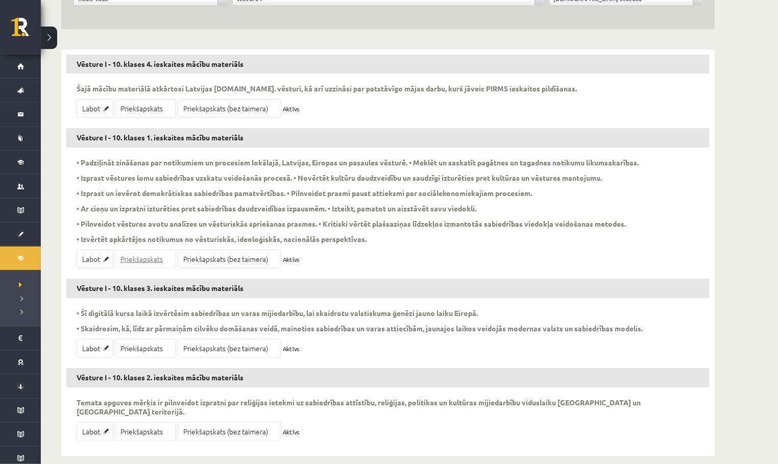
click at [127, 257] on link "Priekšapskats" at bounding box center [145, 259] width 61 height 19
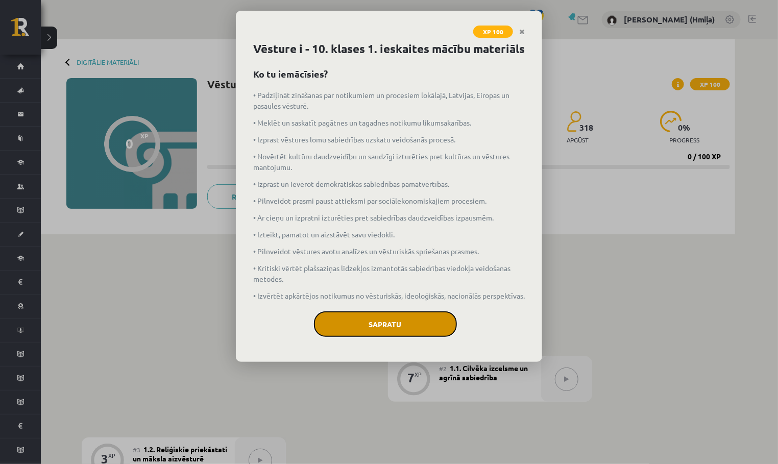
click at [375, 337] on button "Sapratu" at bounding box center [385, 324] width 143 height 26
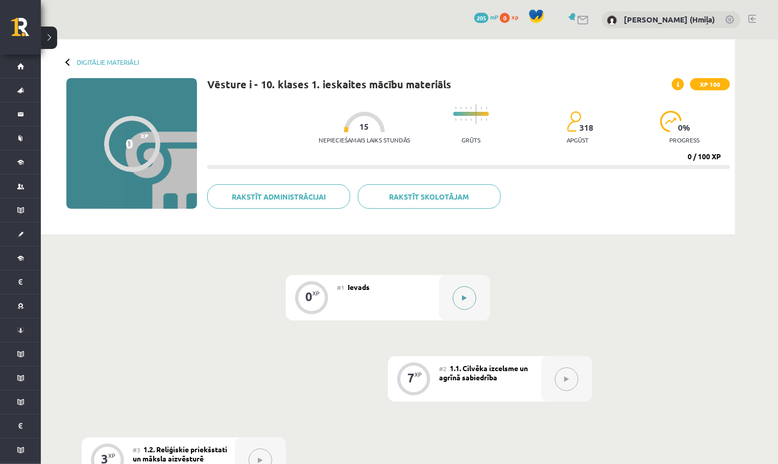
click at [448, 306] on div at bounding box center [464, 297] width 51 height 45
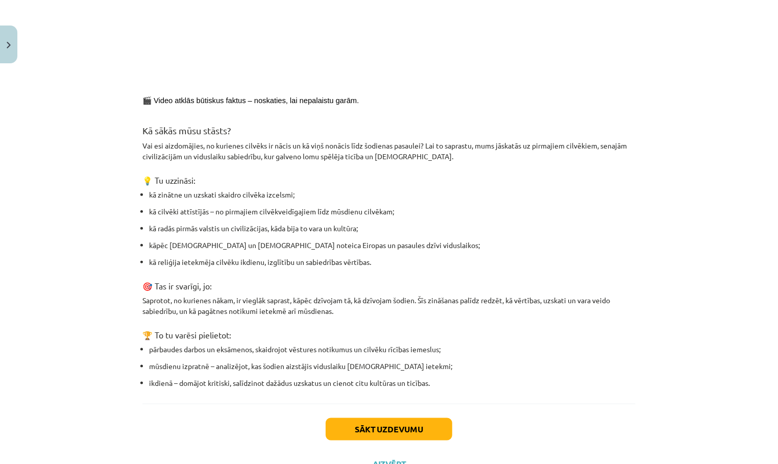
scroll to position [422, 0]
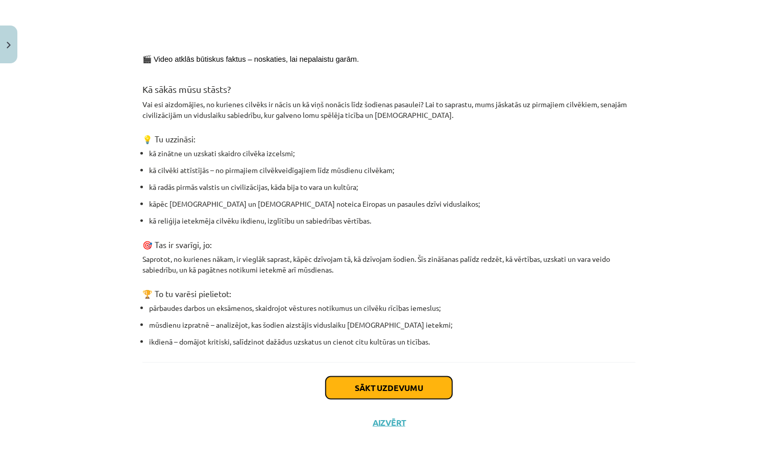
click at [396, 379] on button "Sākt uzdevumu" at bounding box center [389, 388] width 127 height 22
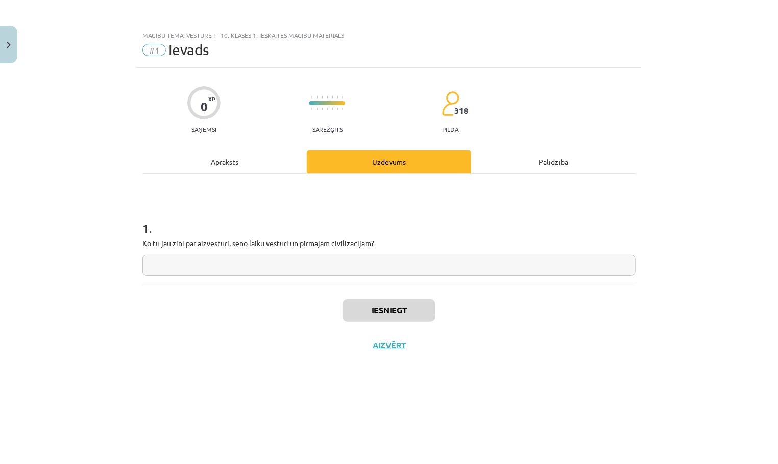
scroll to position [0, 0]
click at [416, 258] on input "text" at bounding box center [388, 265] width 493 height 21
type input "**"
click at [397, 306] on button "Iesniegt" at bounding box center [389, 310] width 93 height 22
click at [398, 344] on button "Nākamā nodarbība" at bounding box center [389, 351] width 100 height 23
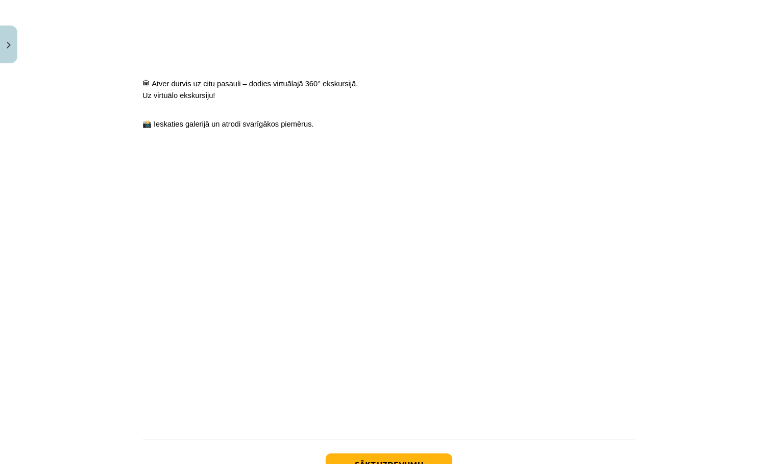
scroll to position [692, 0]
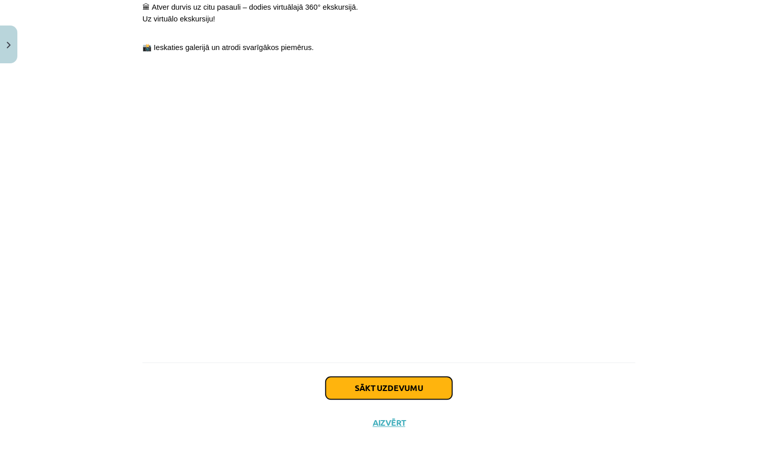
click at [381, 386] on button "Sākt uzdevumu" at bounding box center [389, 388] width 127 height 22
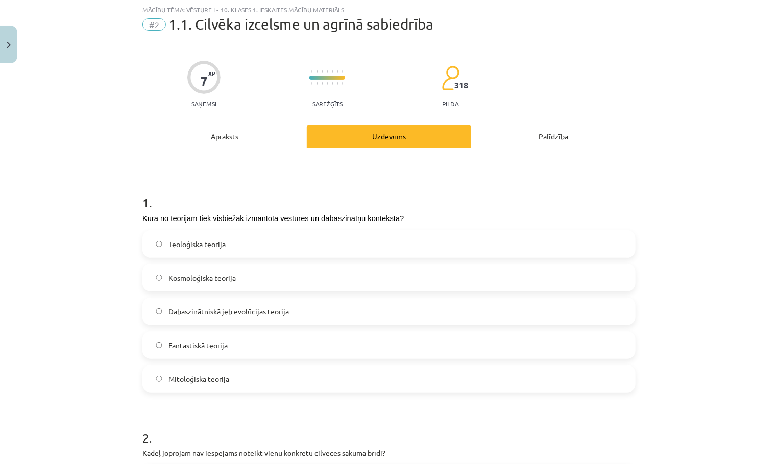
click at [381, 316] on label "Dabaszinātniskā jeb evolūcijas teorija" at bounding box center [388, 312] width 491 height 26
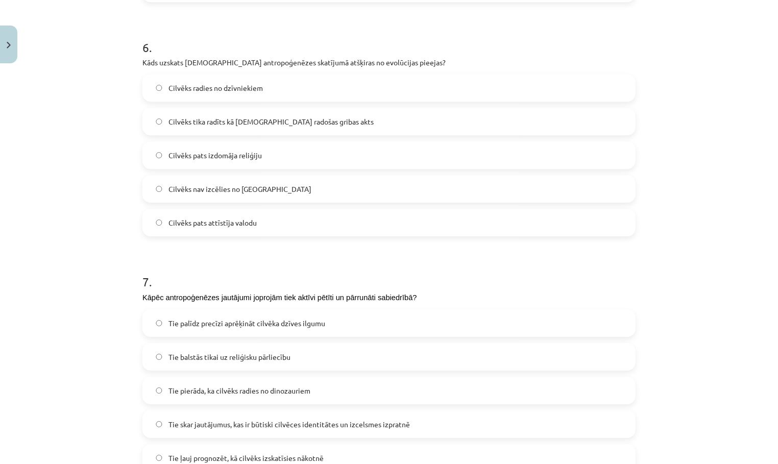
scroll to position [1480, 0]
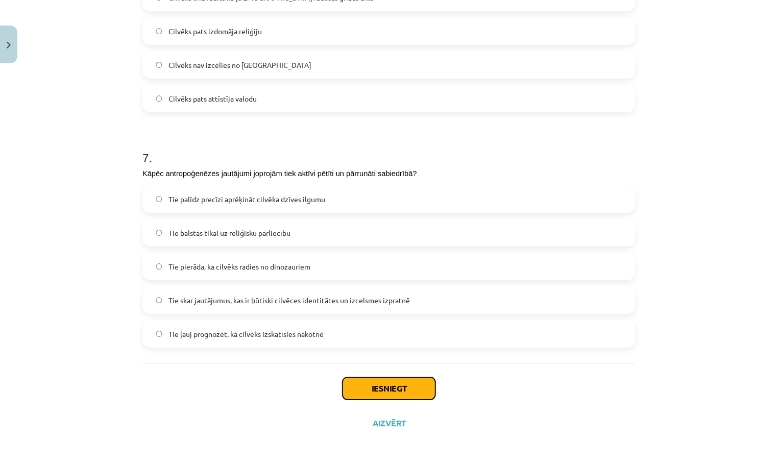
click at [386, 388] on button "Iesniegt" at bounding box center [389, 388] width 93 height 22
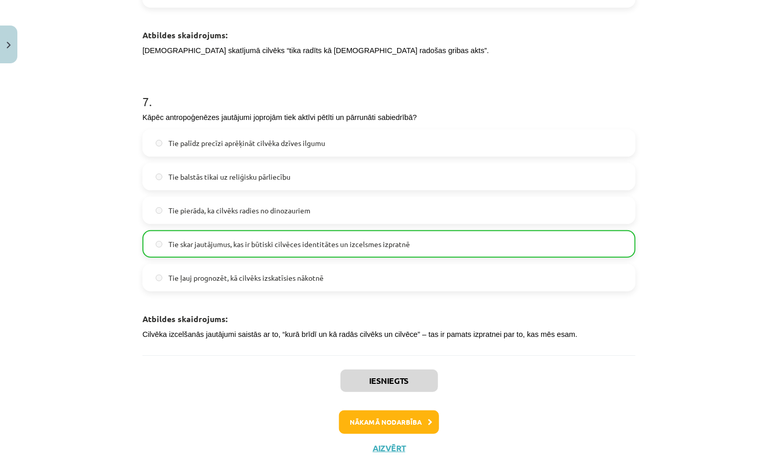
scroll to position [1859, 0]
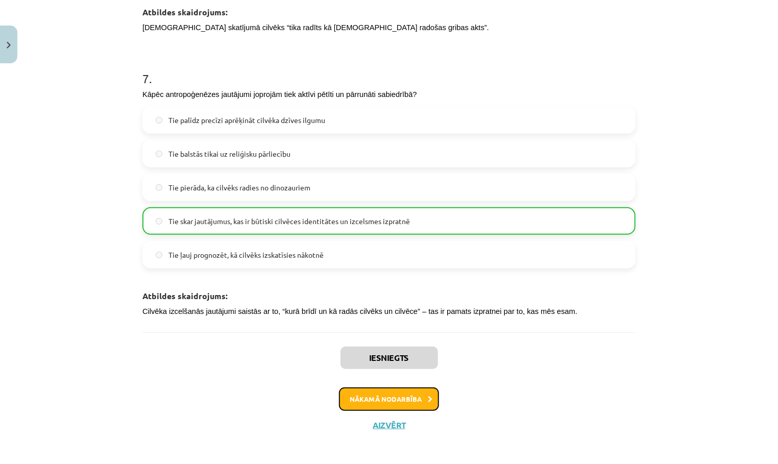
click at [388, 402] on button "Nākamā nodarbība" at bounding box center [389, 399] width 100 height 23
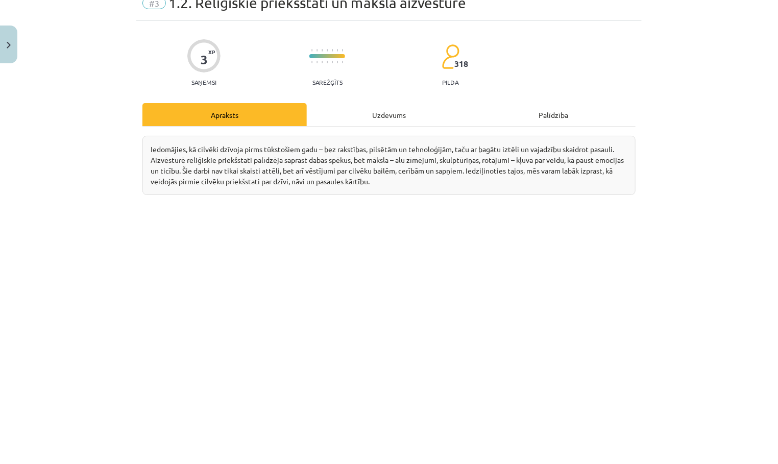
scroll to position [0, 0]
